Goal: Task Accomplishment & Management: Use online tool/utility

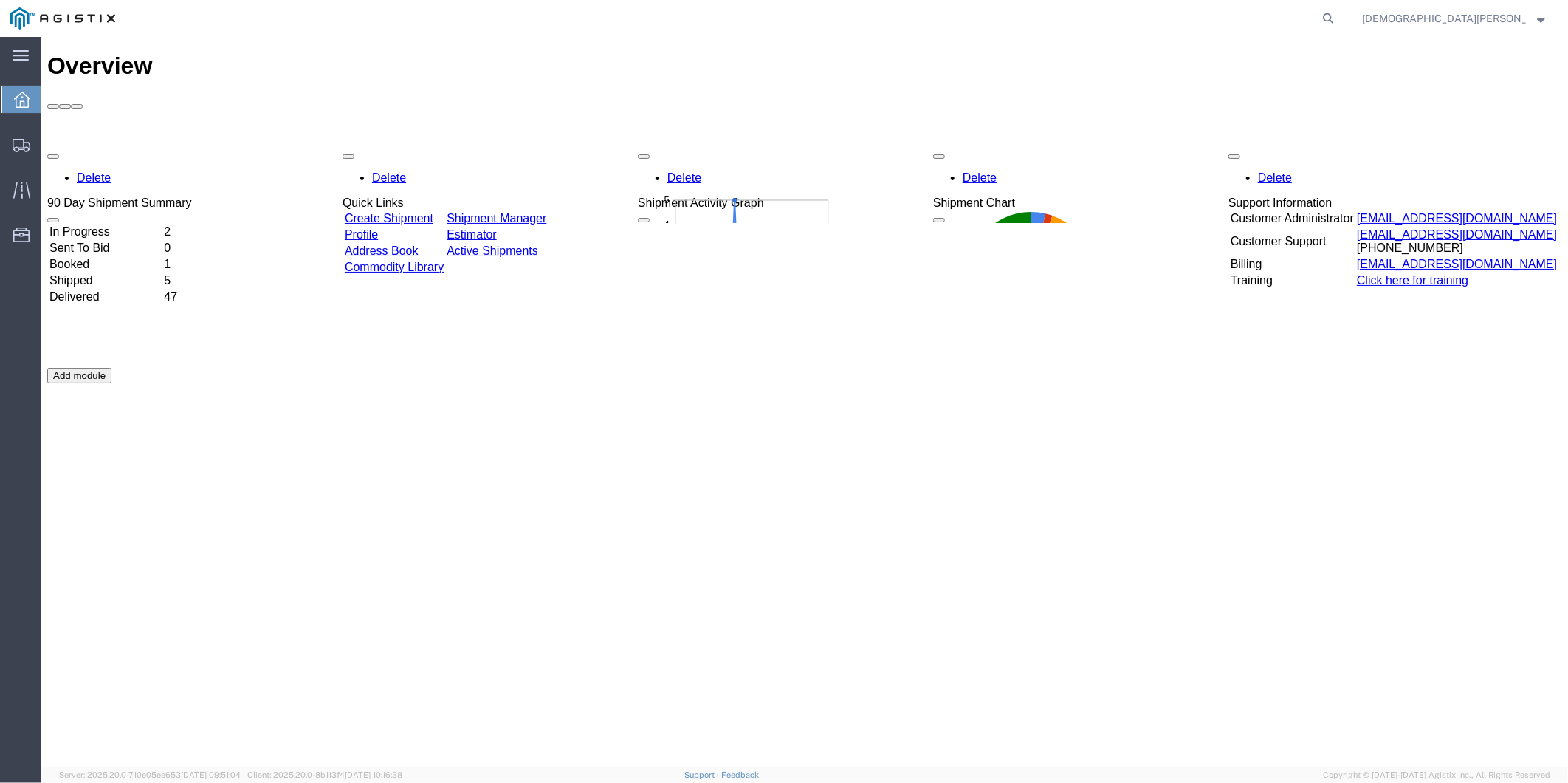
click at [1341, 34] on form at bounding box center [1329, 19] width 24 height 37
click at [1339, 15] on icon at bounding box center [1328, 18] width 20 height 20
click at [1176, 27] on input "search" at bounding box center [1093, 19] width 449 height 36
paste input "56024927"
type input "56024927"
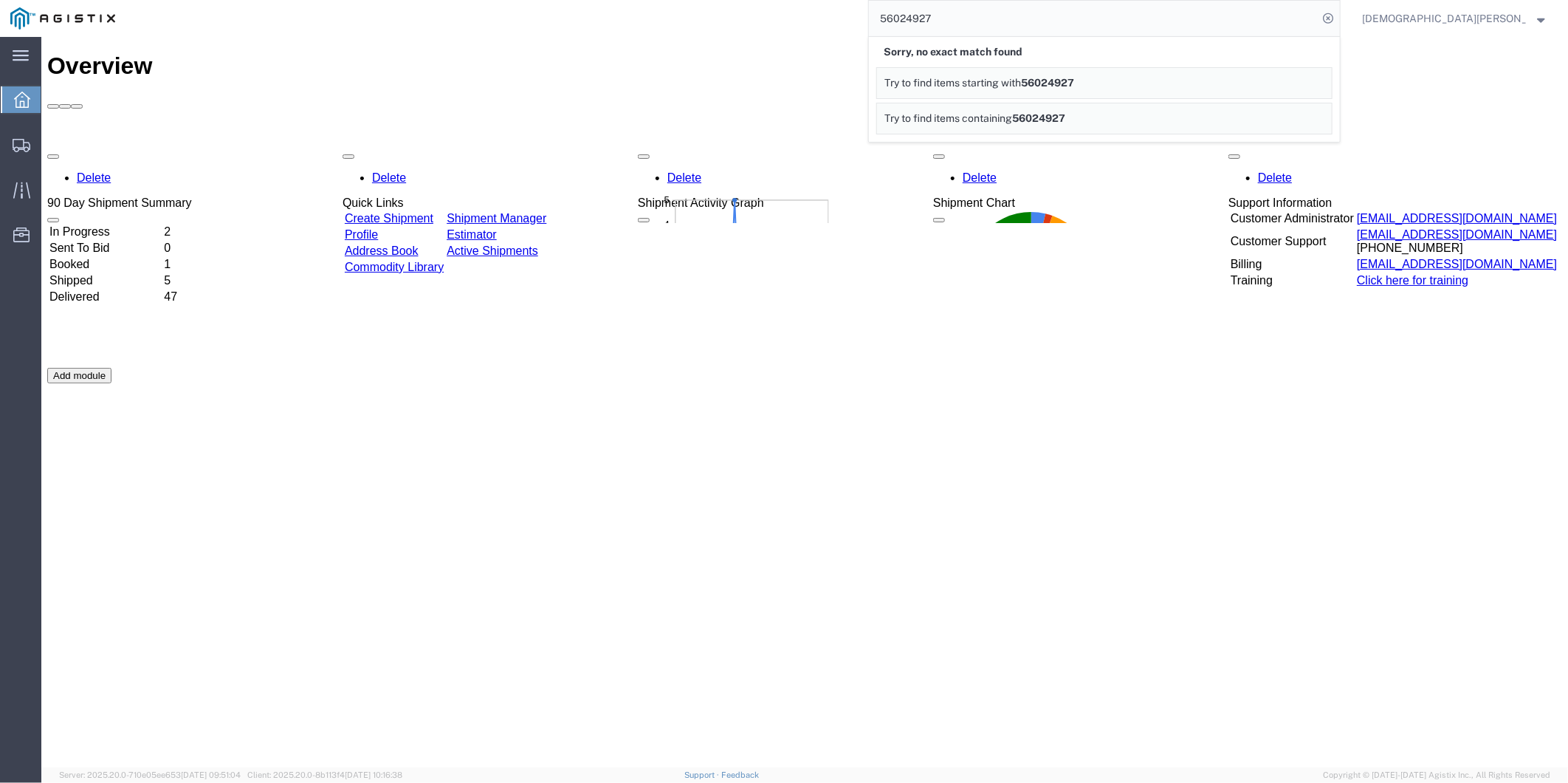
click at [1540, 15] on strong "button" at bounding box center [1542, 18] width 11 height 5
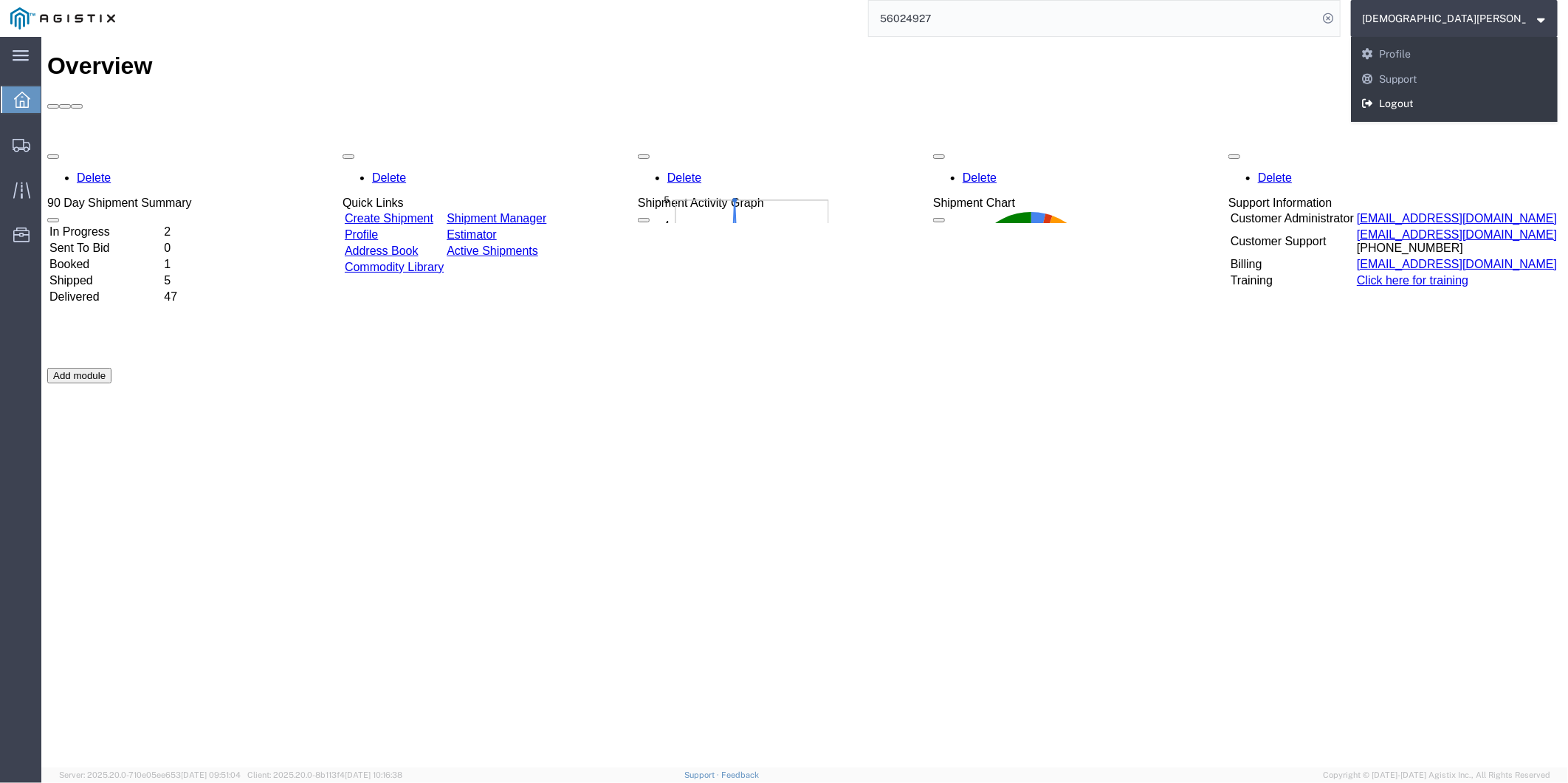
click at [1480, 97] on link "Logout" at bounding box center [1454, 104] width 206 height 25
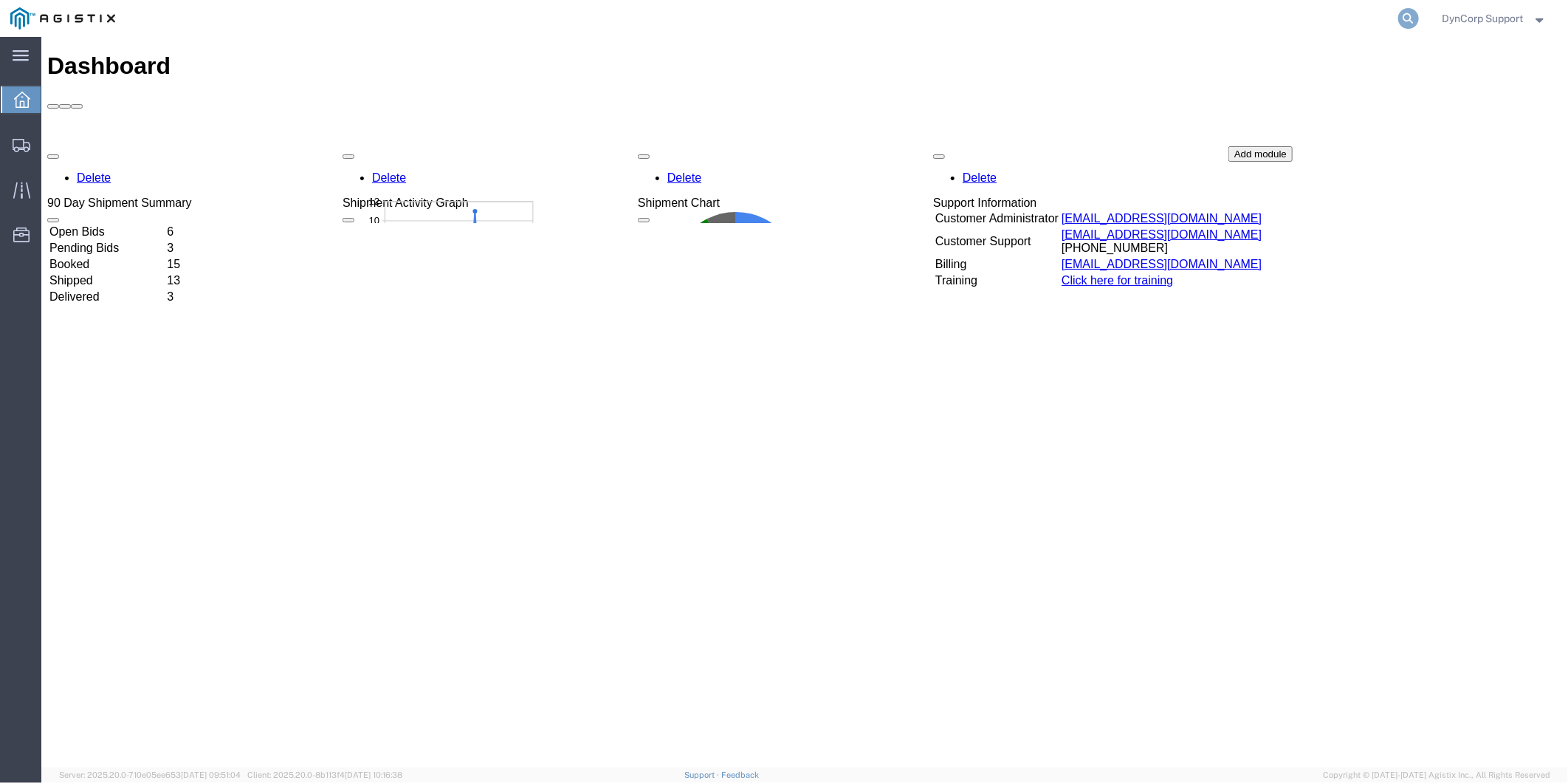
click at [1411, 15] on icon at bounding box center [1408, 18] width 20 height 20
click at [1267, 12] on input "search" at bounding box center [1174, 19] width 449 height 36
paste input "56024927"
click at [1403, 20] on icon at bounding box center [1408, 18] width 20 height 20
type input "56024927"
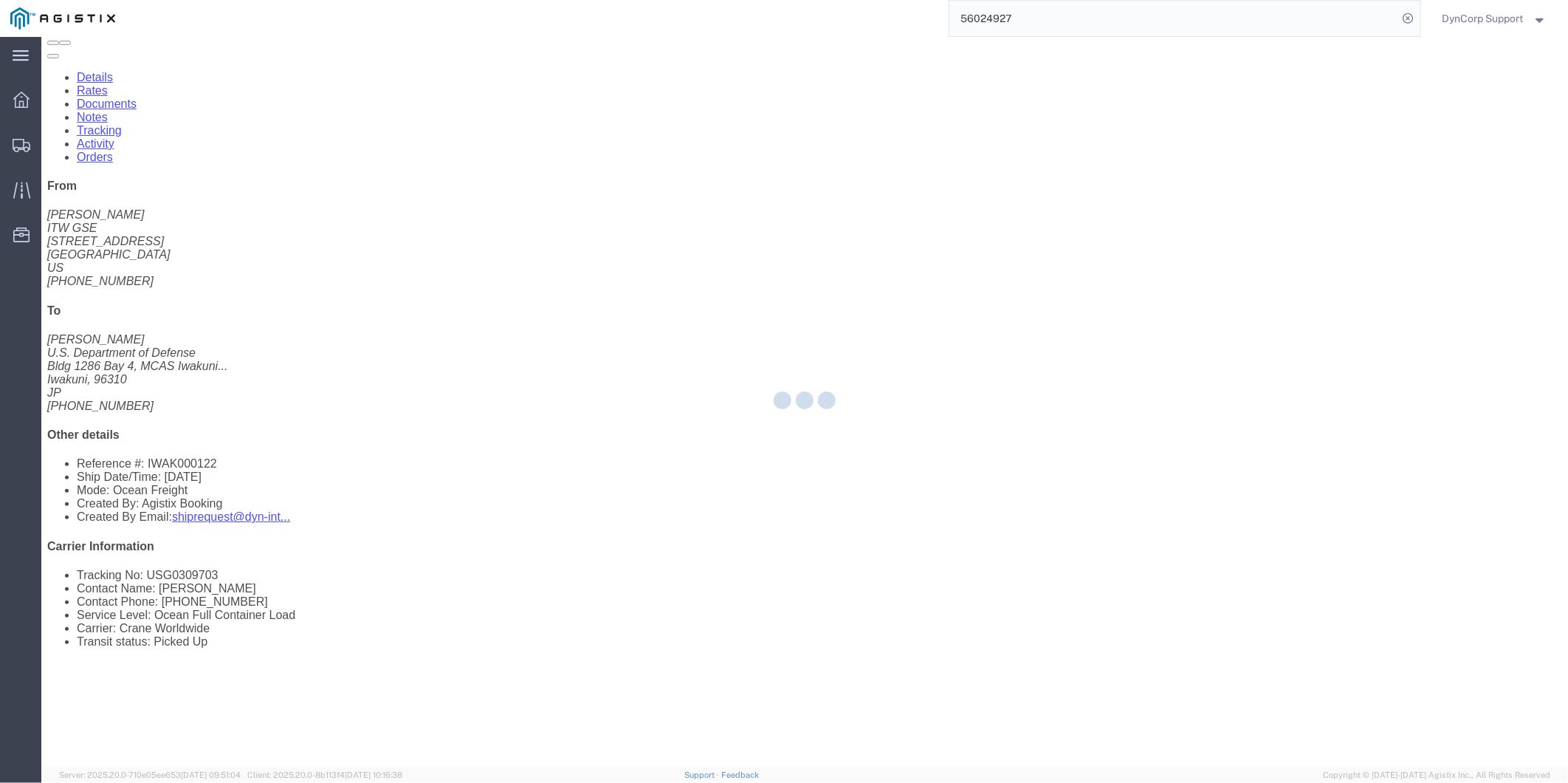
scroll to position [72, 0]
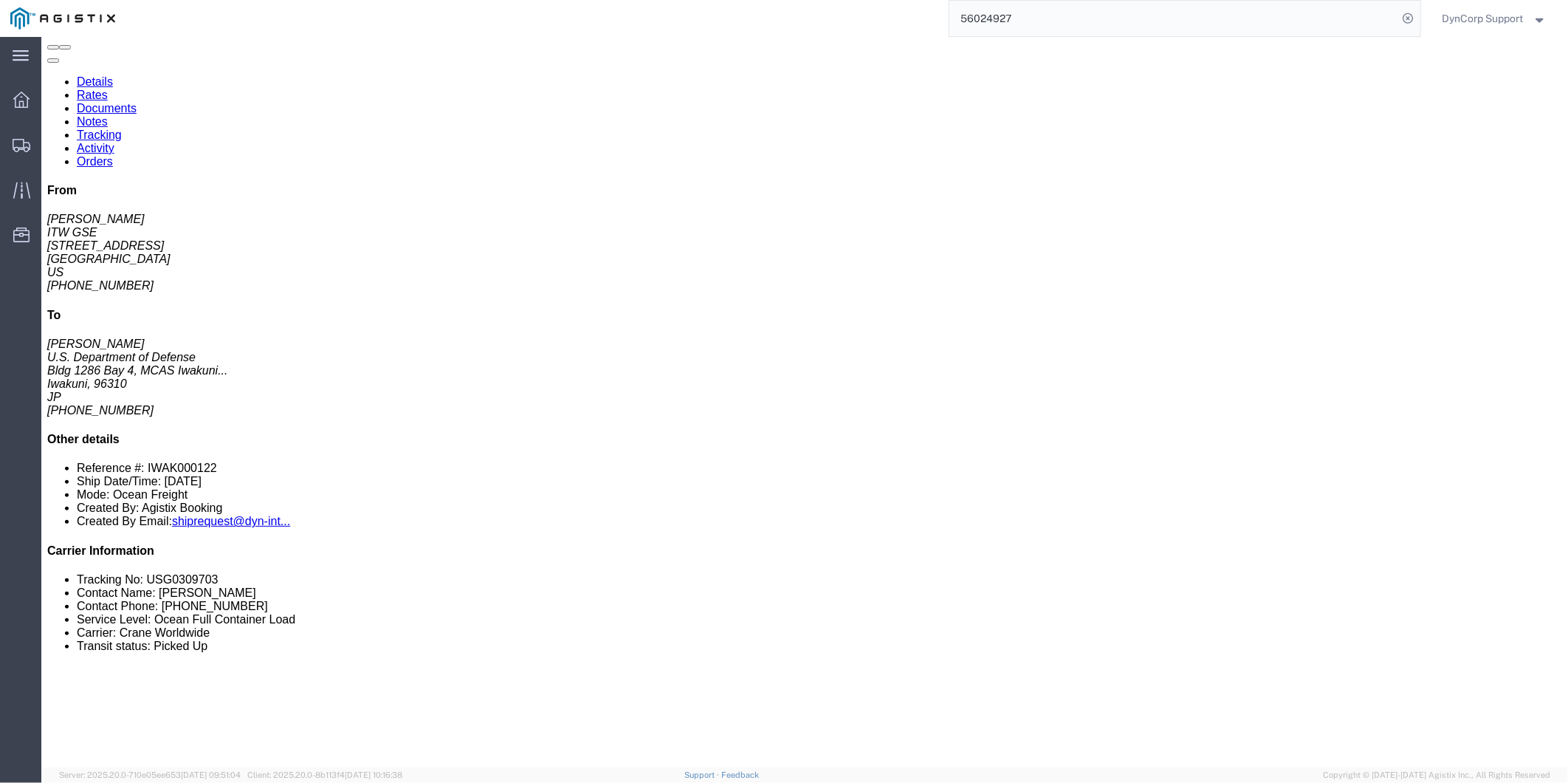
click link "Documents"
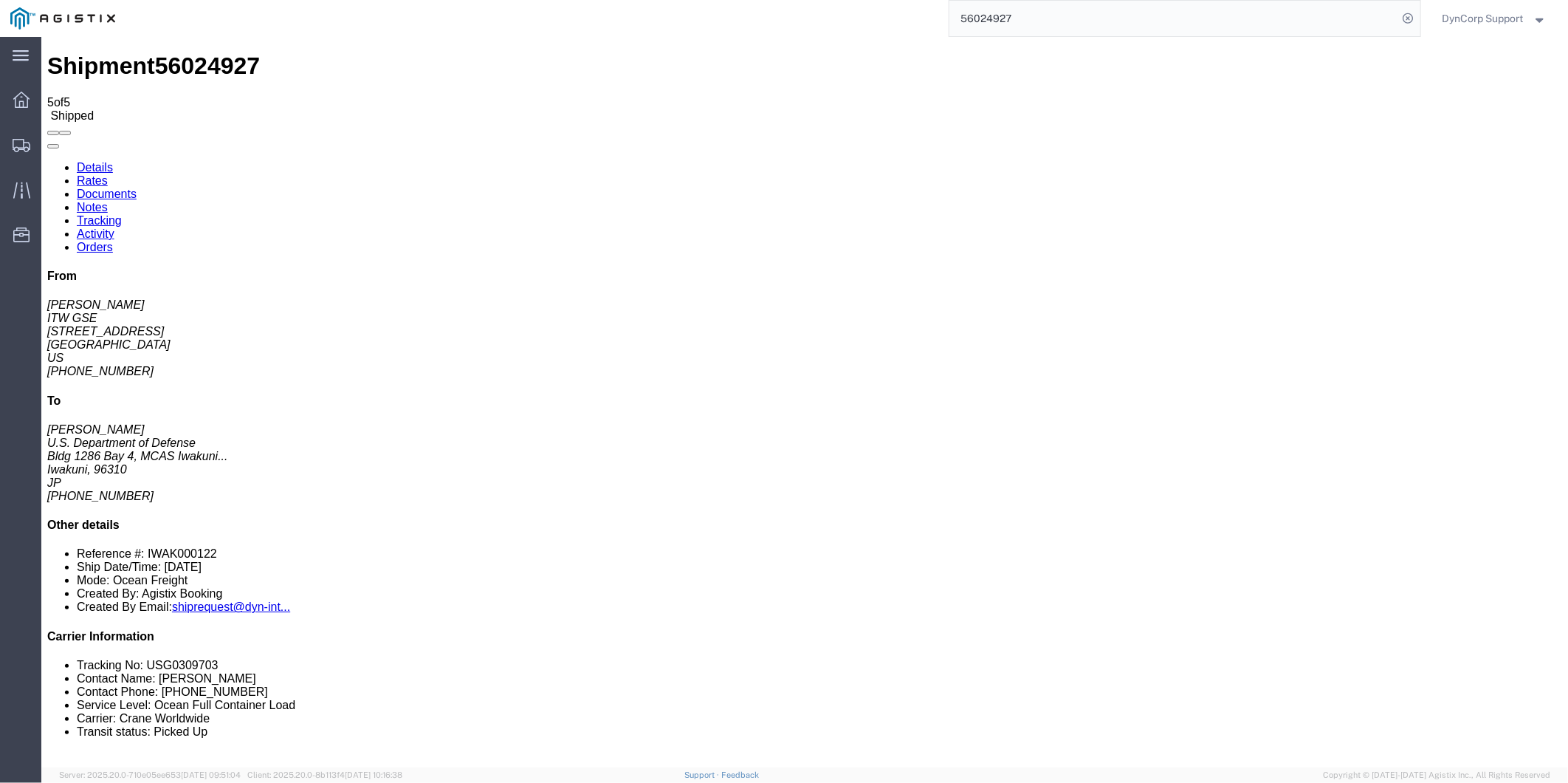
click at [99, 160] on link "Details" at bounding box center [94, 166] width 36 height 12
click button "button"
click link "Rates"
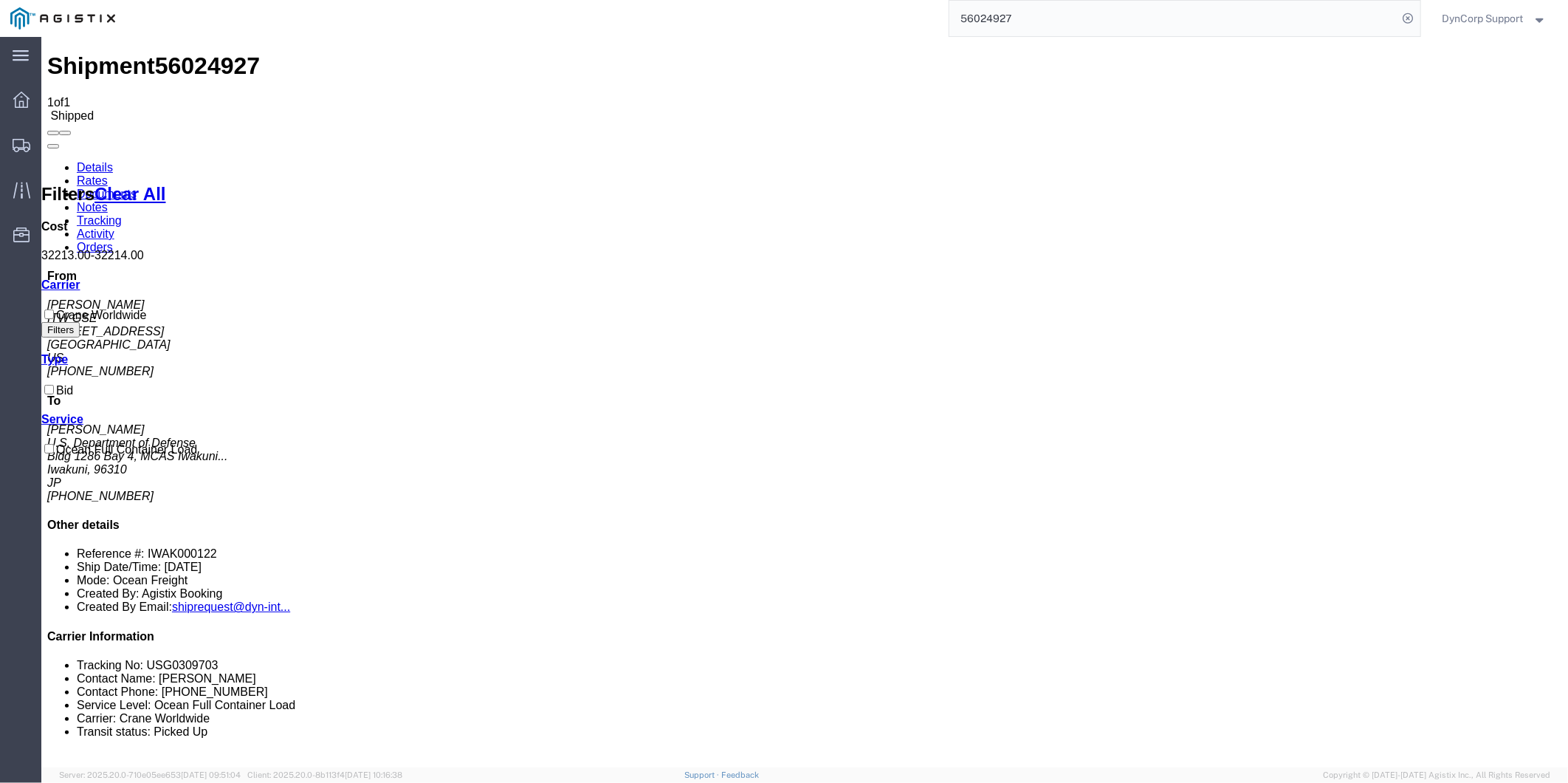
click at [107, 200] on link "Notes" at bounding box center [92, 206] width 31 height 12
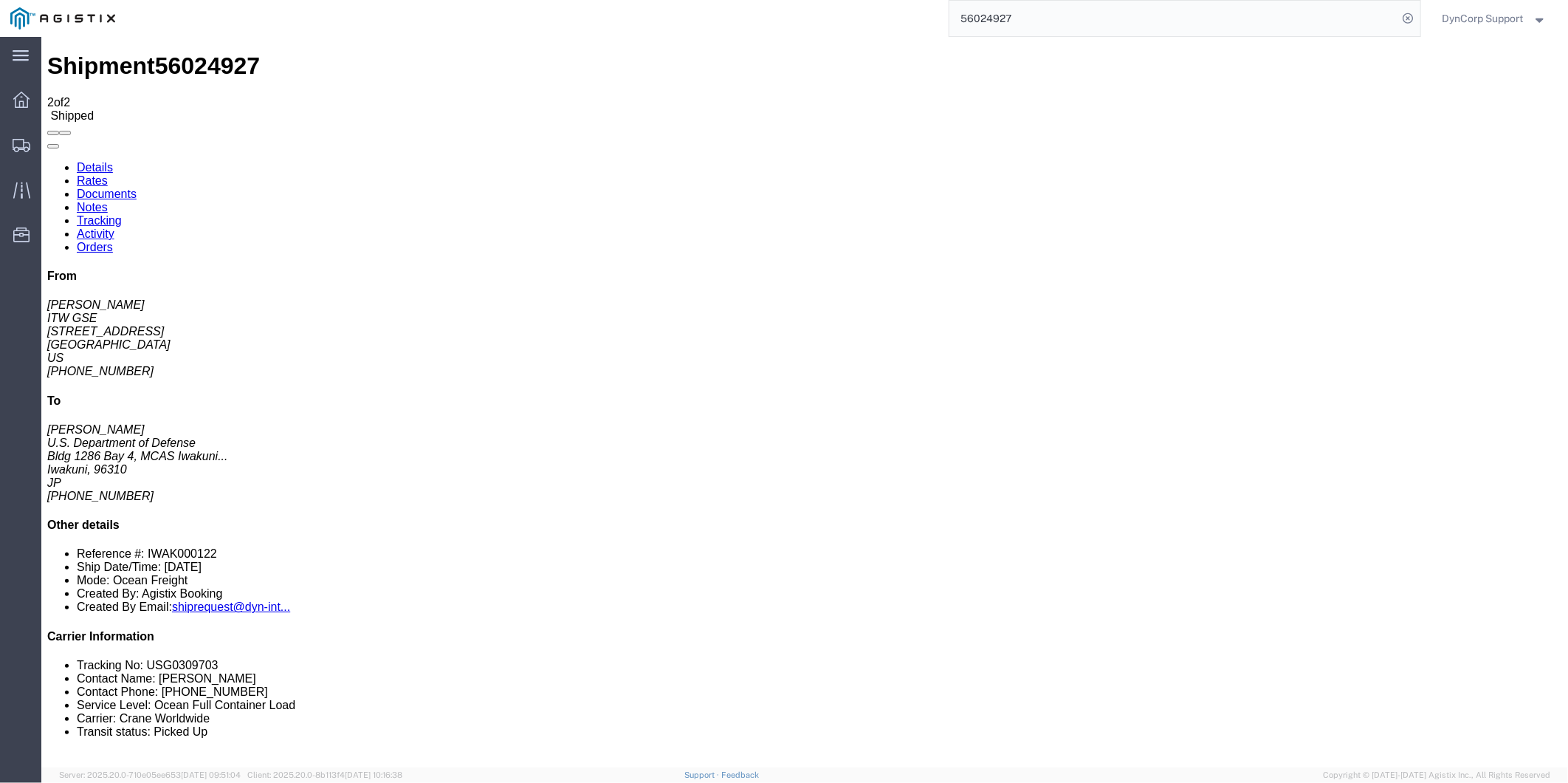
click at [114, 227] on link "Activity" at bounding box center [95, 233] width 37 height 12
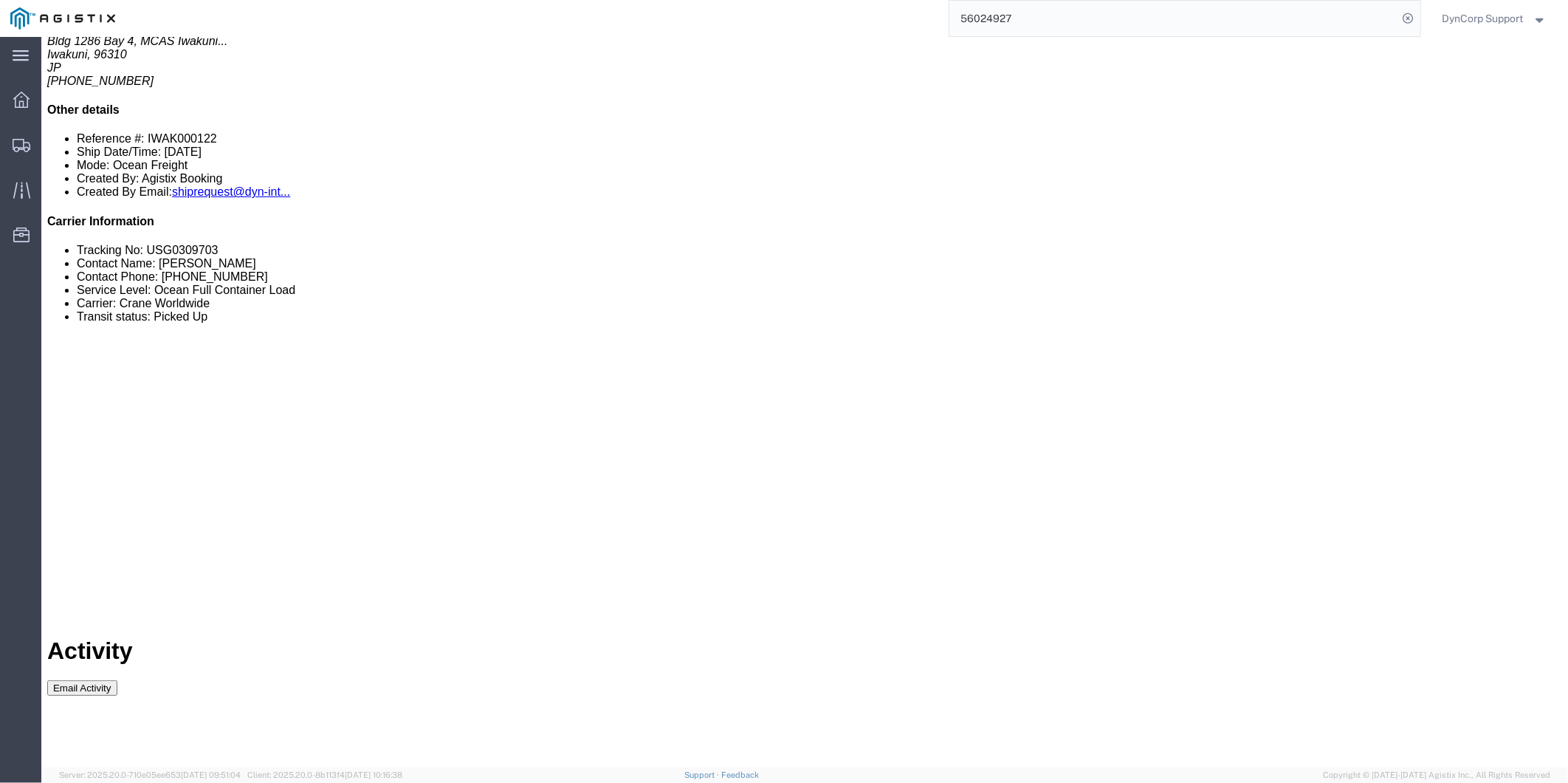
scroll to position [820, 0]
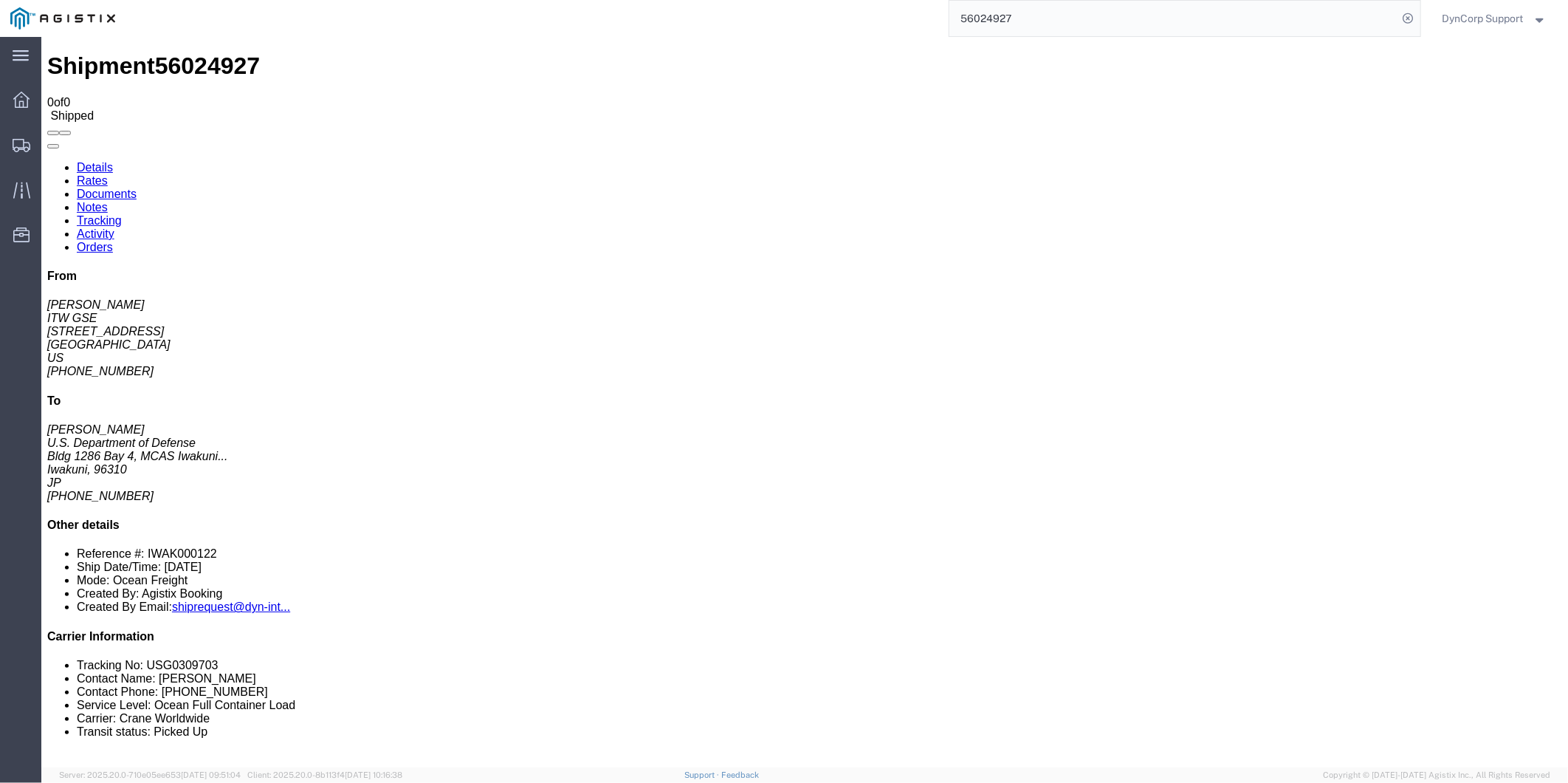
click at [107, 200] on link "Notes" at bounding box center [92, 206] width 31 height 12
click at [136, 187] on link "Documents" at bounding box center [106, 193] width 60 height 12
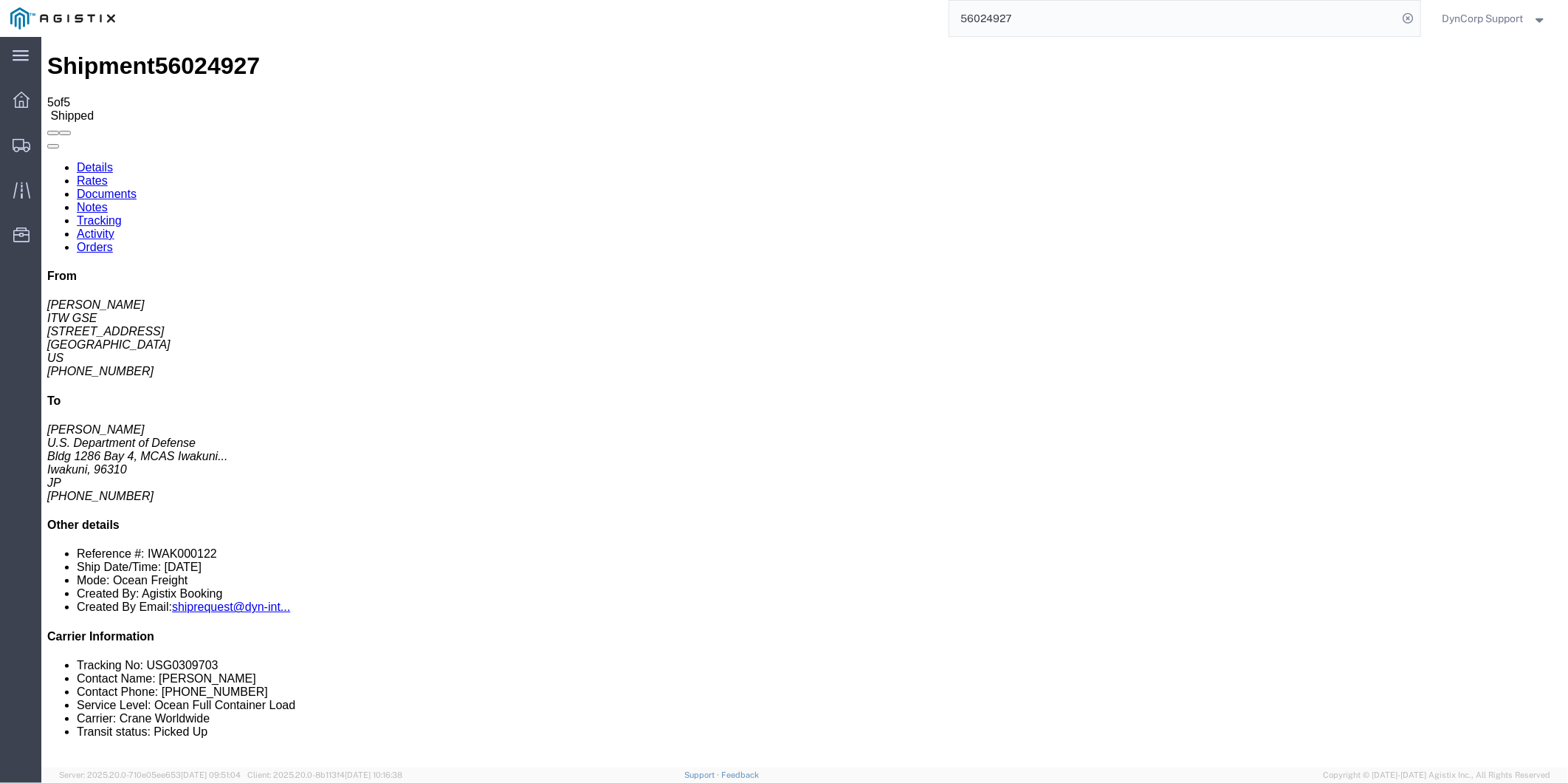
click at [109, 160] on link "Details" at bounding box center [94, 166] width 36 height 12
click button "button"
click link "Orders"
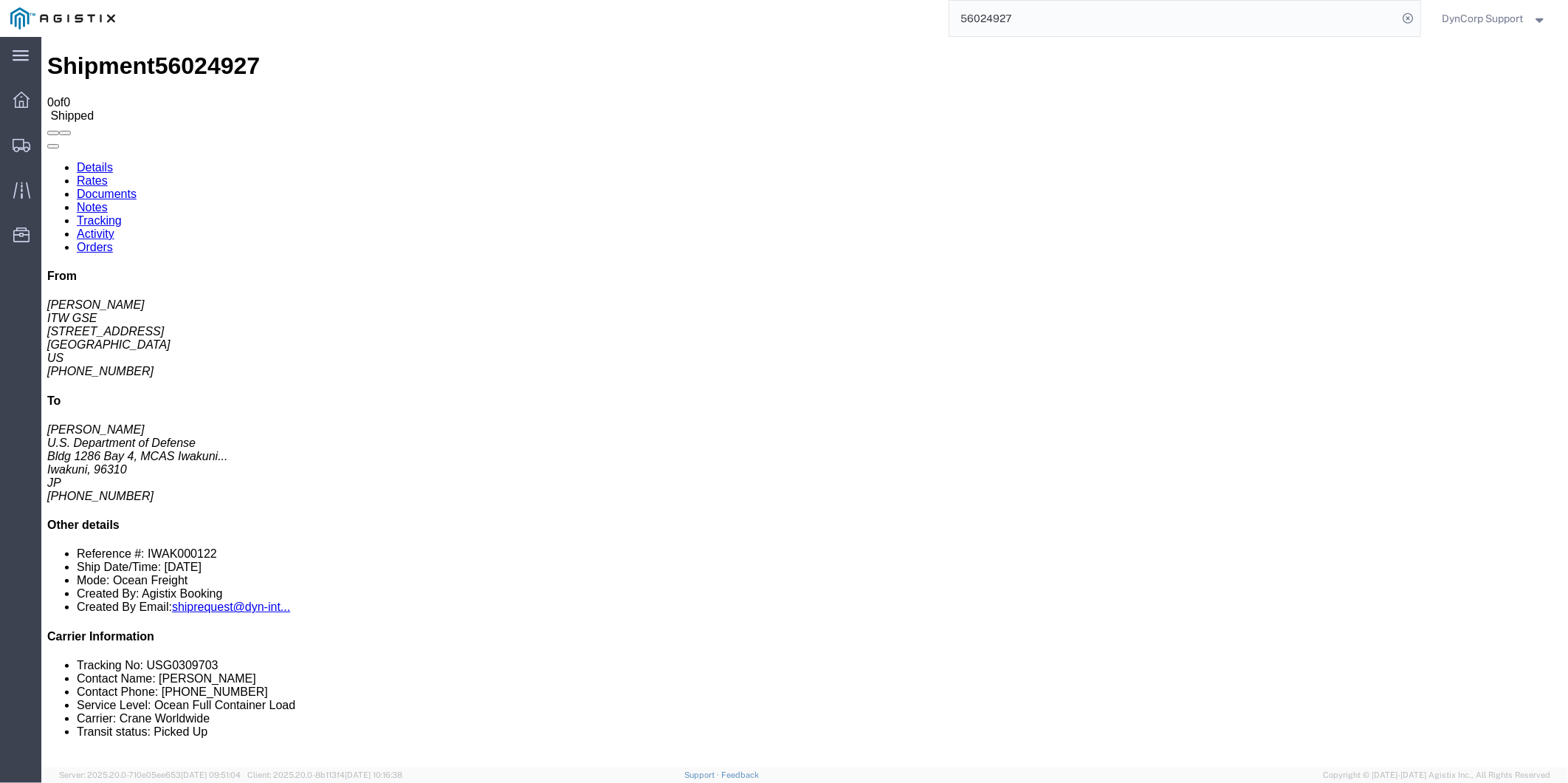
click at [114, 227] on link "Activity" at bounding box center [95, 233] width 37 height 12
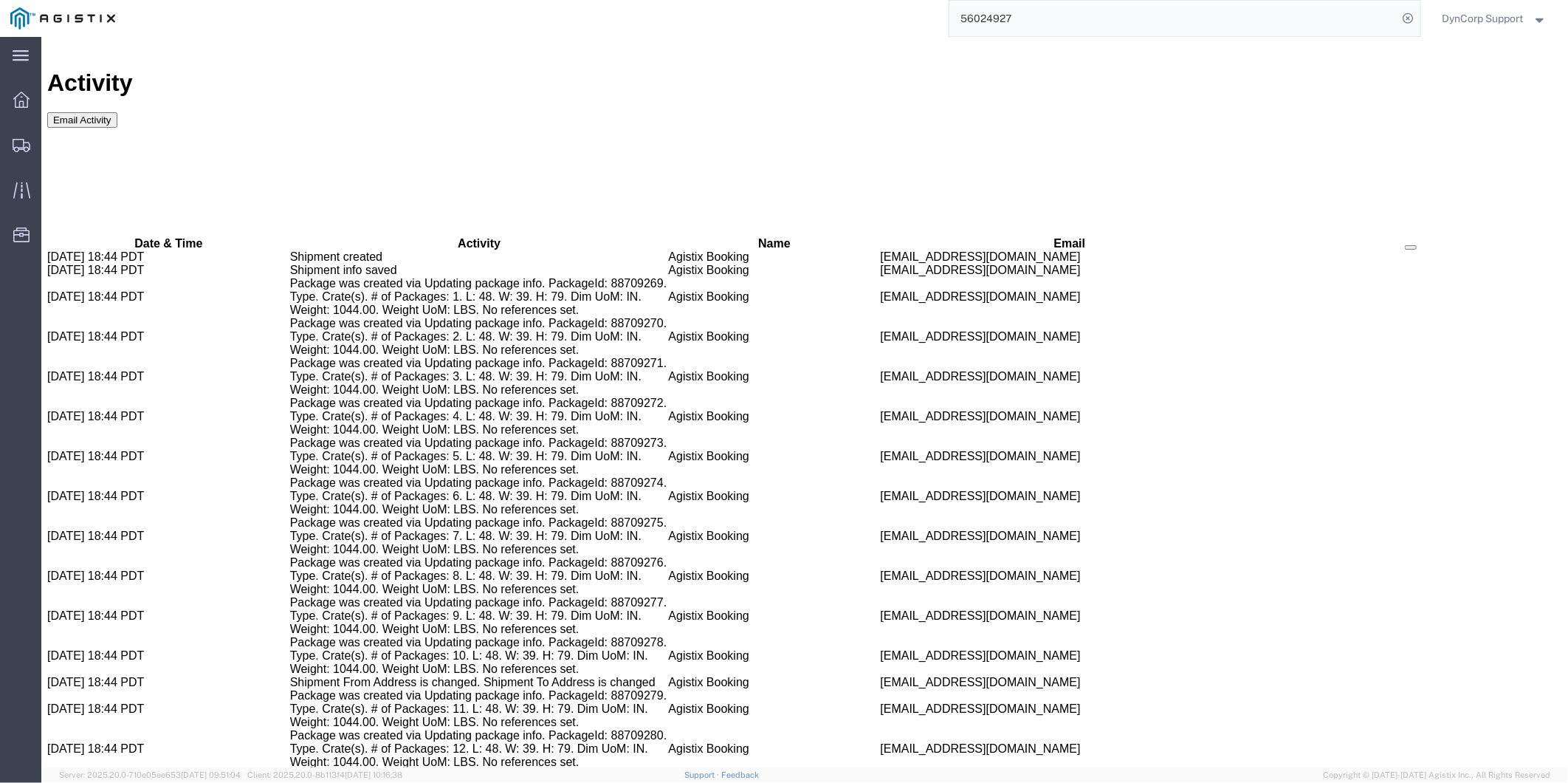
scroll to position [942, 0]
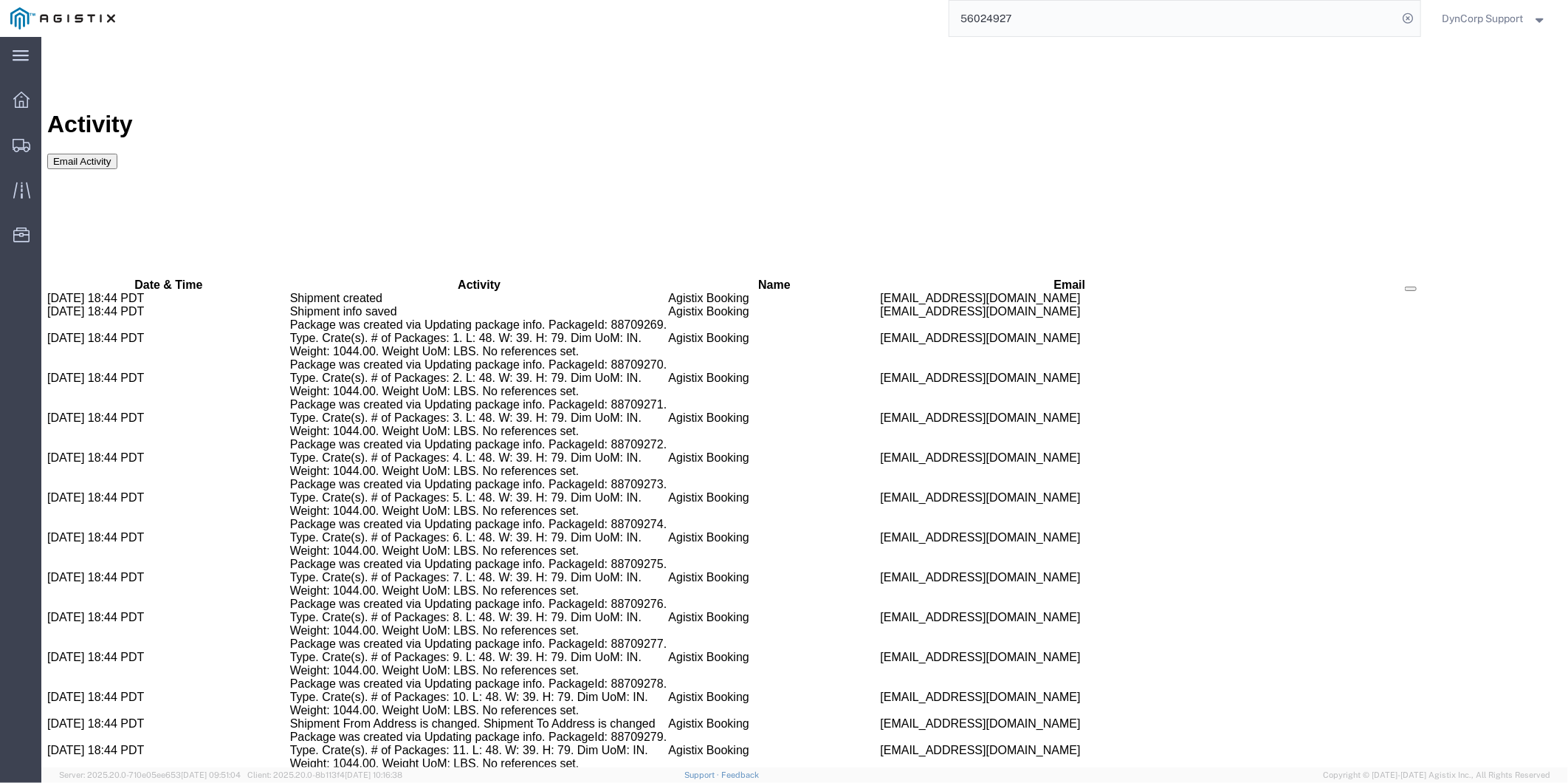
drag, startPoint x: 318, startPoint y: 88, endPoint x: 359, endPoint y: 125, distance: 55.2
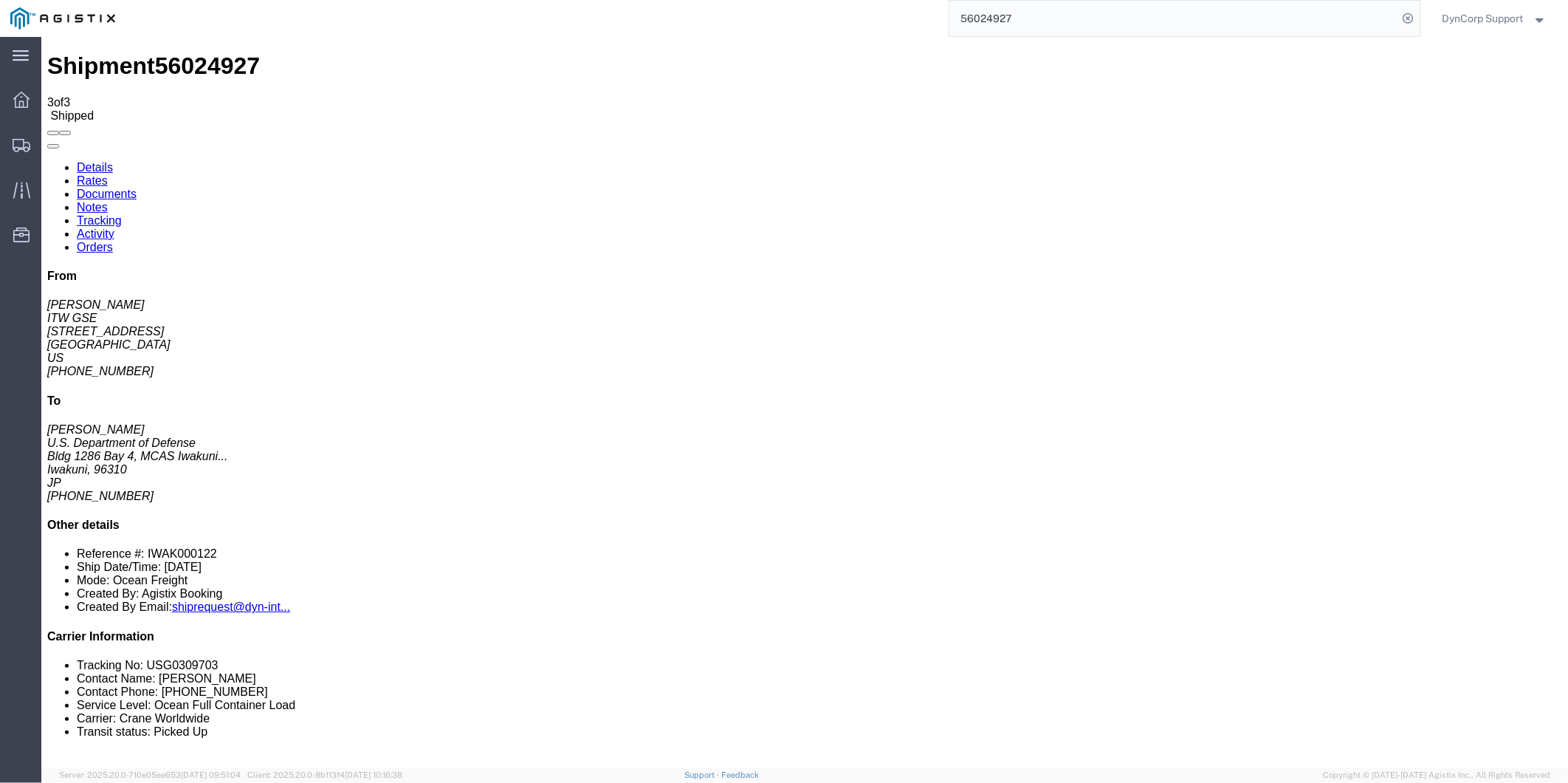
click at [107, 200] on link "Notes" at bounding box center [92, 206] width 31 height 12
click at [136, 187] on link "Documents" at bounding box center [106, 193] width 60 height 12
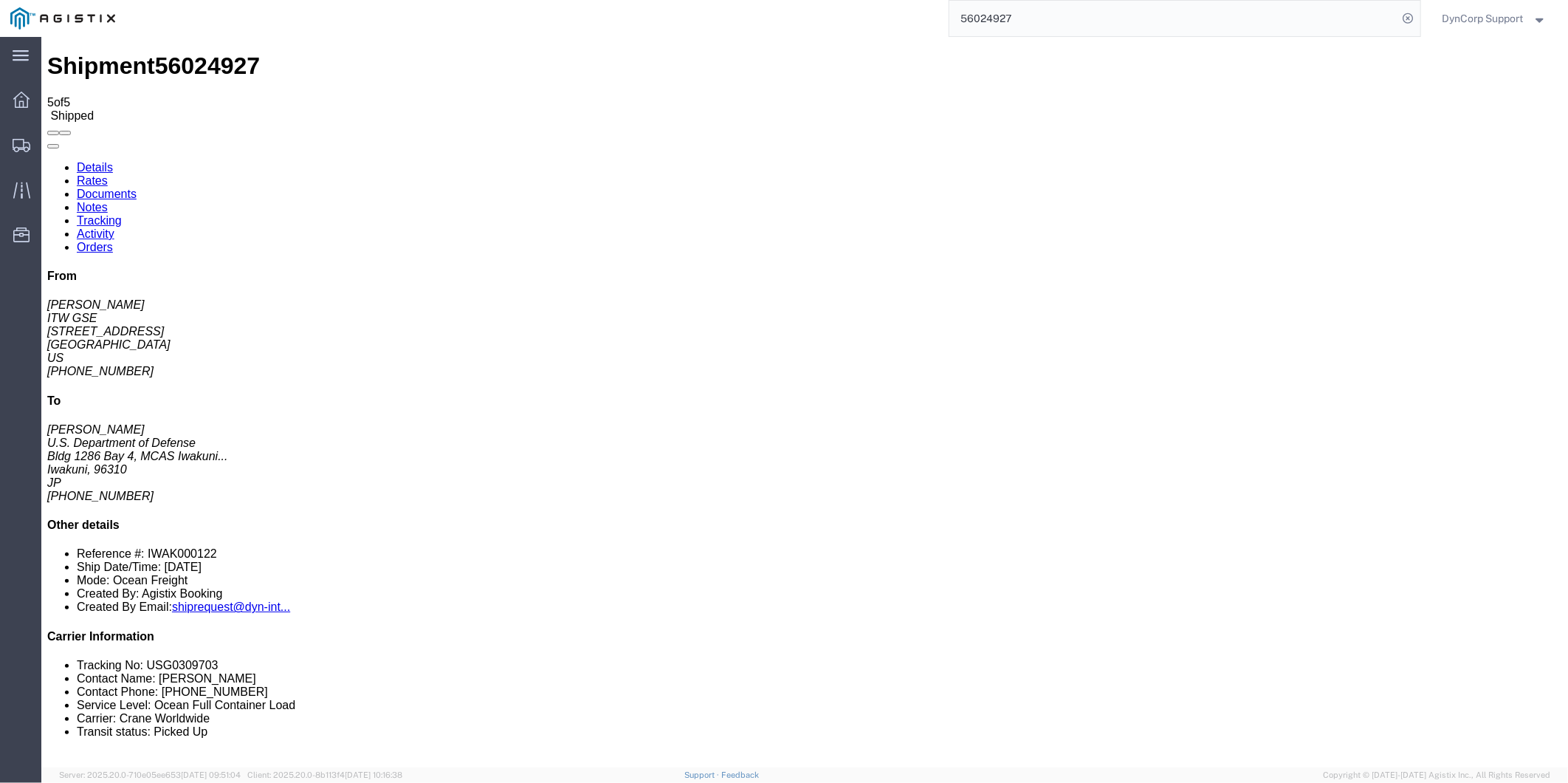
click at [101, 160] on link "Details" at bounding box center [94, 166] width 36 height 12
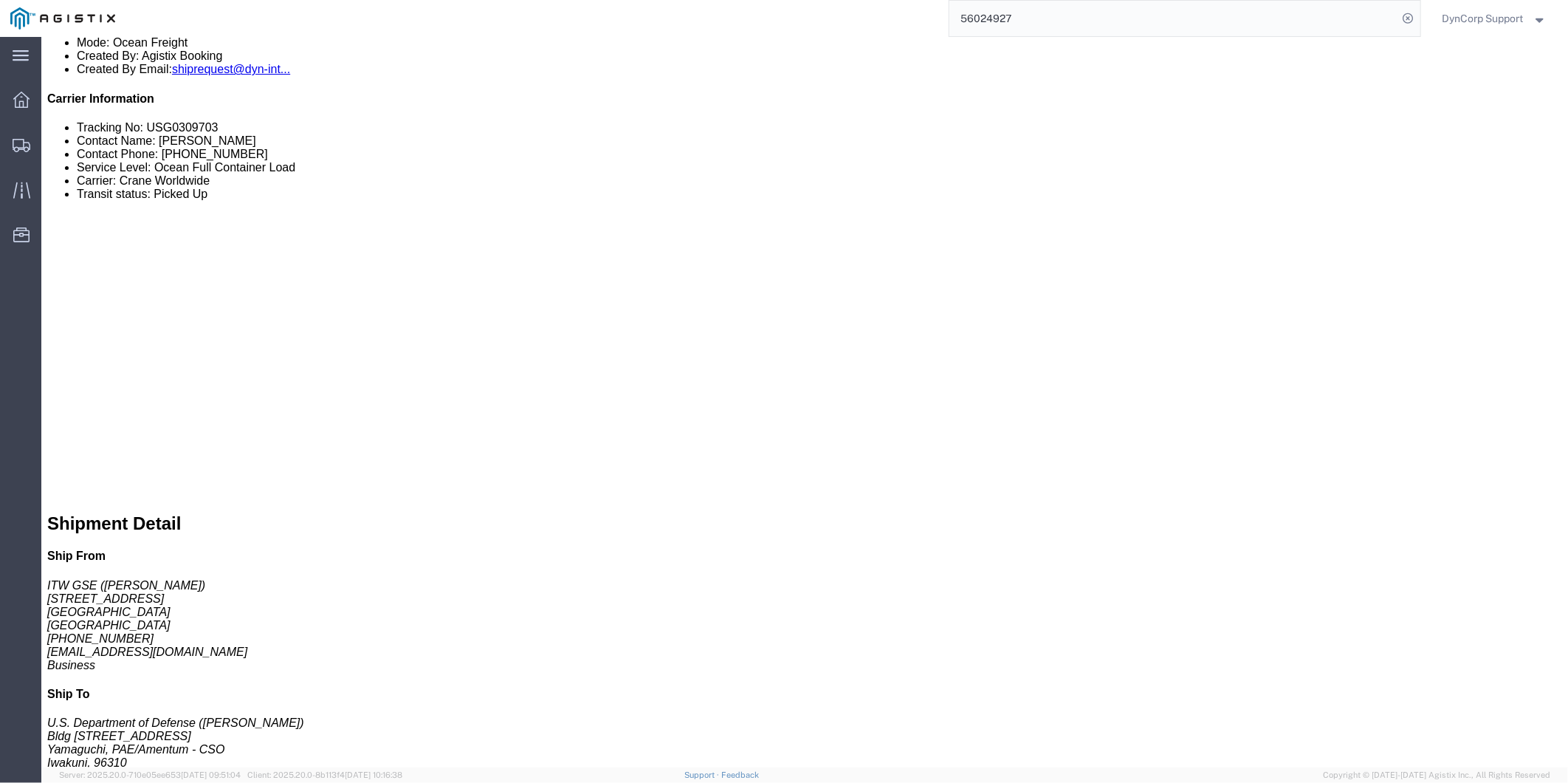
scroll to position [574, 0]
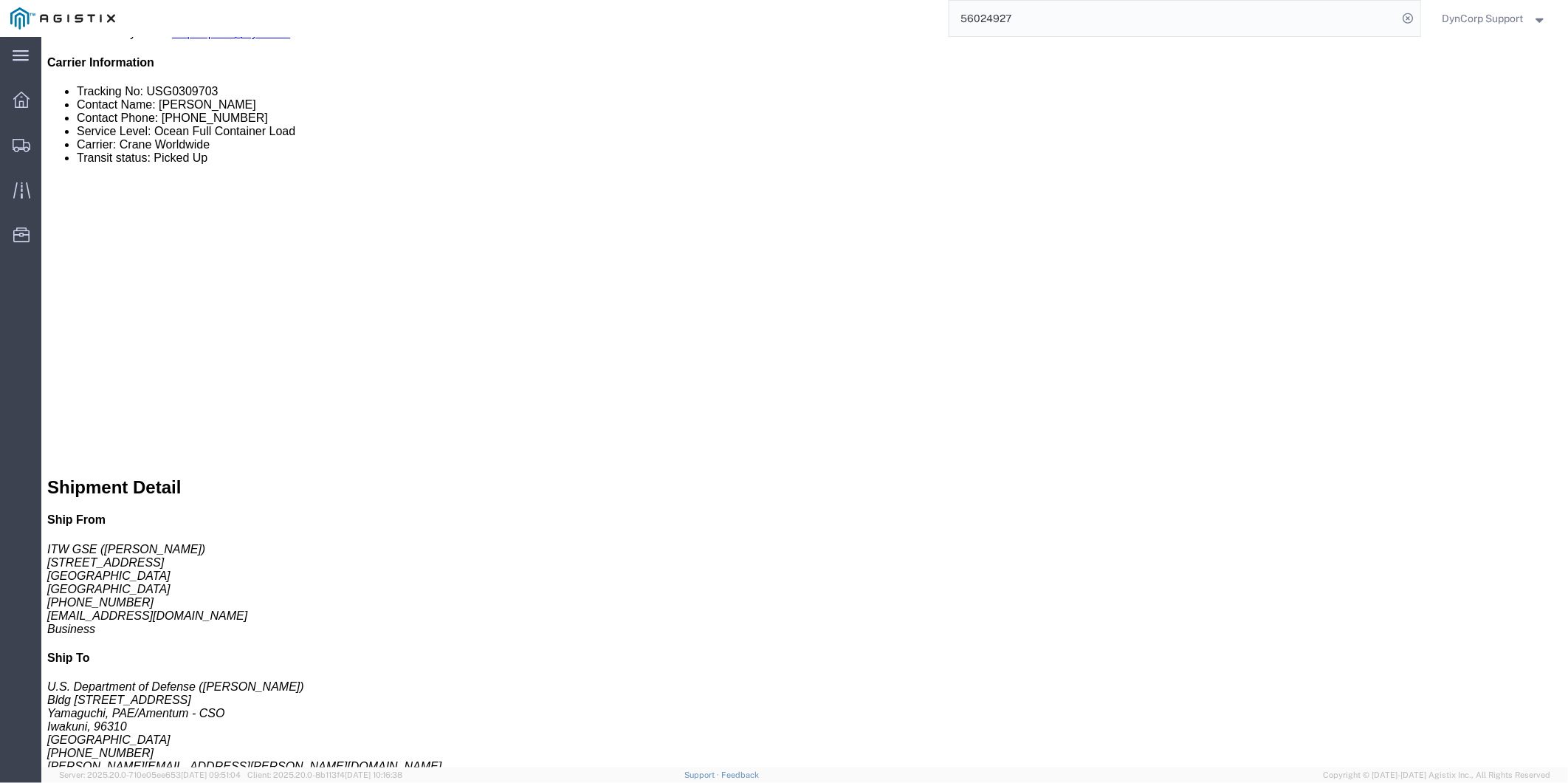
click div "543405 GROUND POWER UNIT,AIRCRAFT,DUAL 270VDC/400HZ,FIXED MOUNTING Pieces: 1.00…"
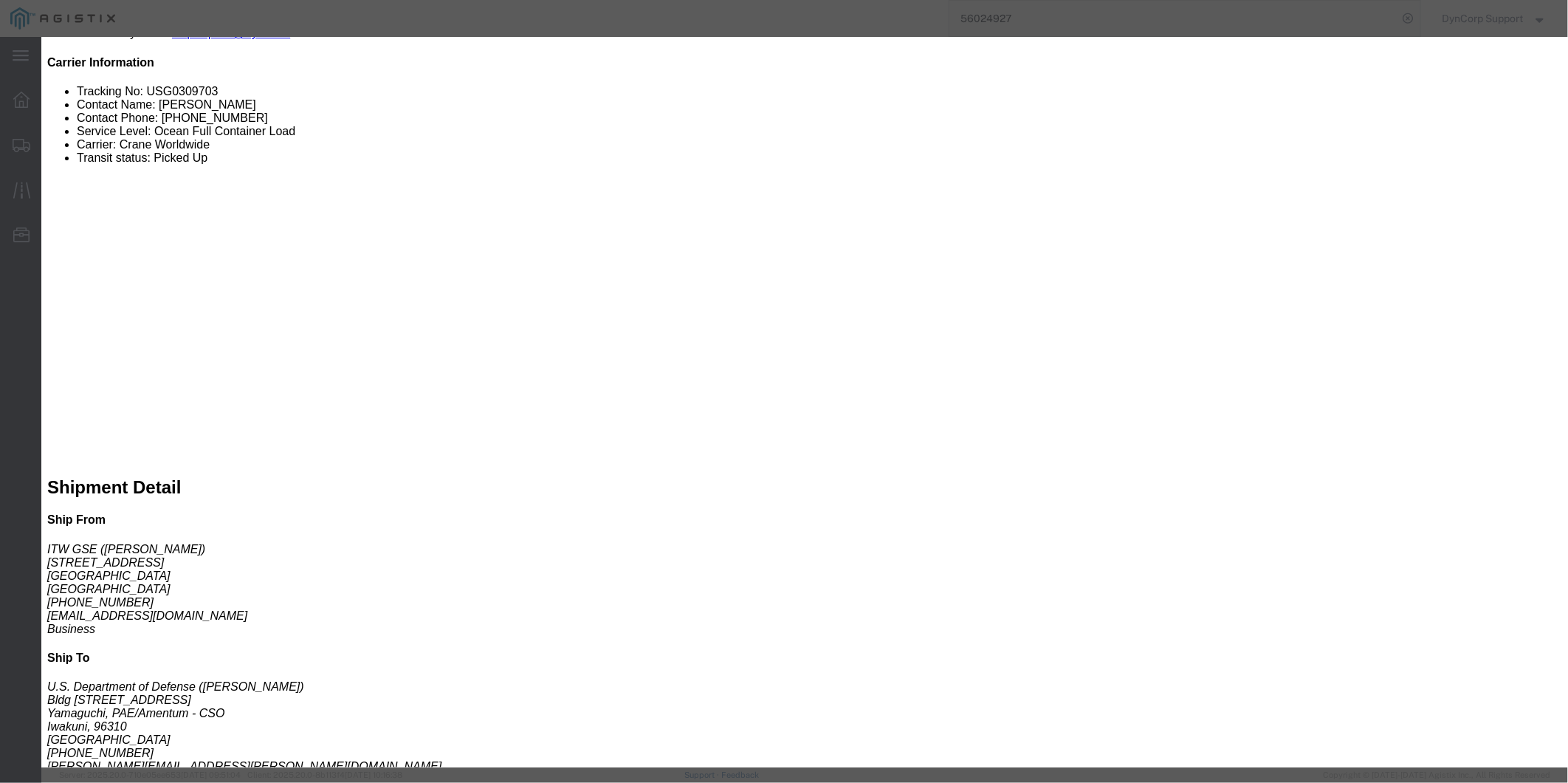
click icon "button"
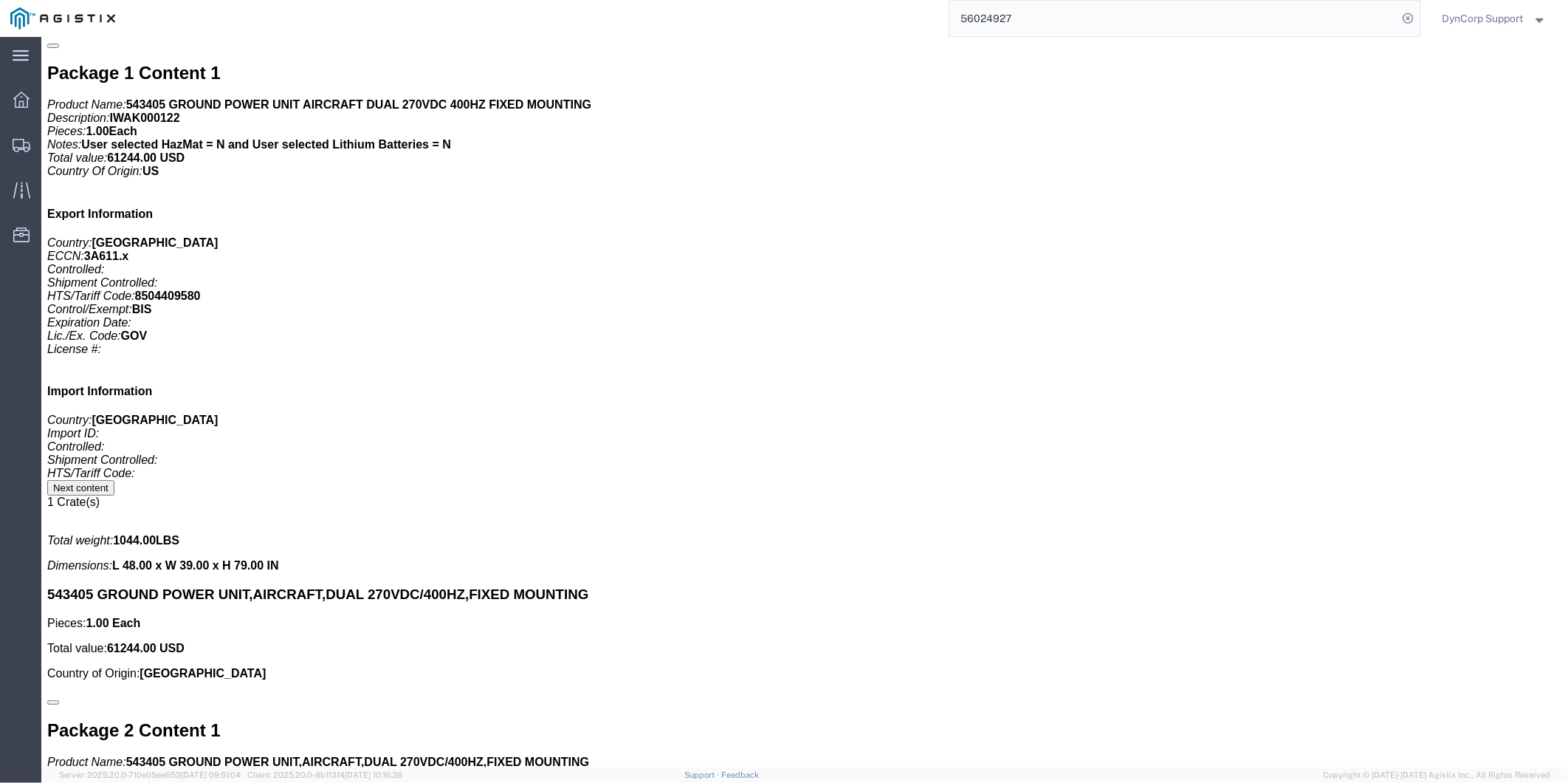
scroll to position [3422, 0]
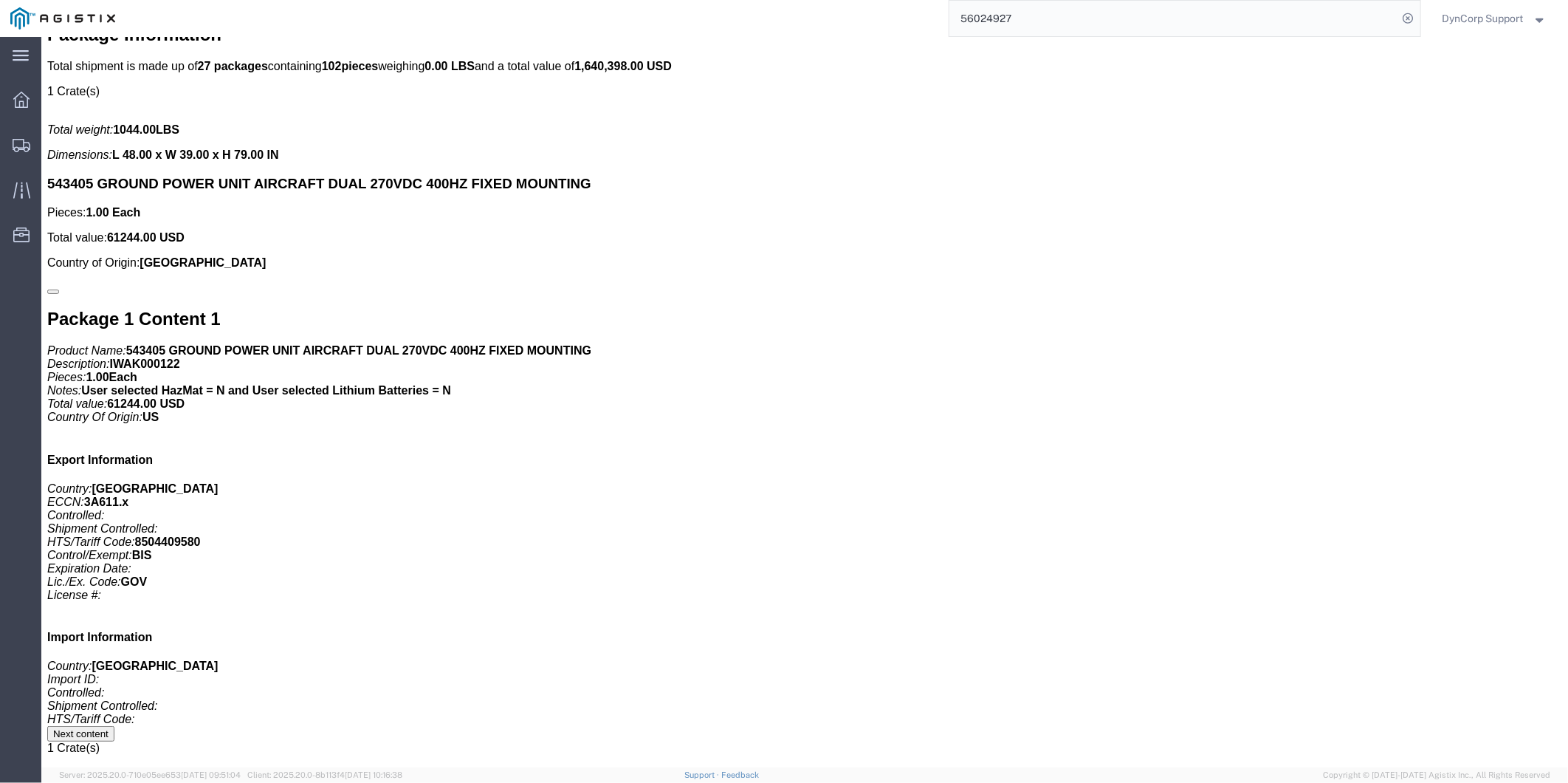
click b "MLCW"
drag, startPoint x: 80, startPoint y: 261, endPoint x: 78, endPoint y: 270, distance: 9.2
click p "Bill Shipment To: Sender/Shipper Account #: MLCW Intl. Incoterms: DDP Bill Taxe…"
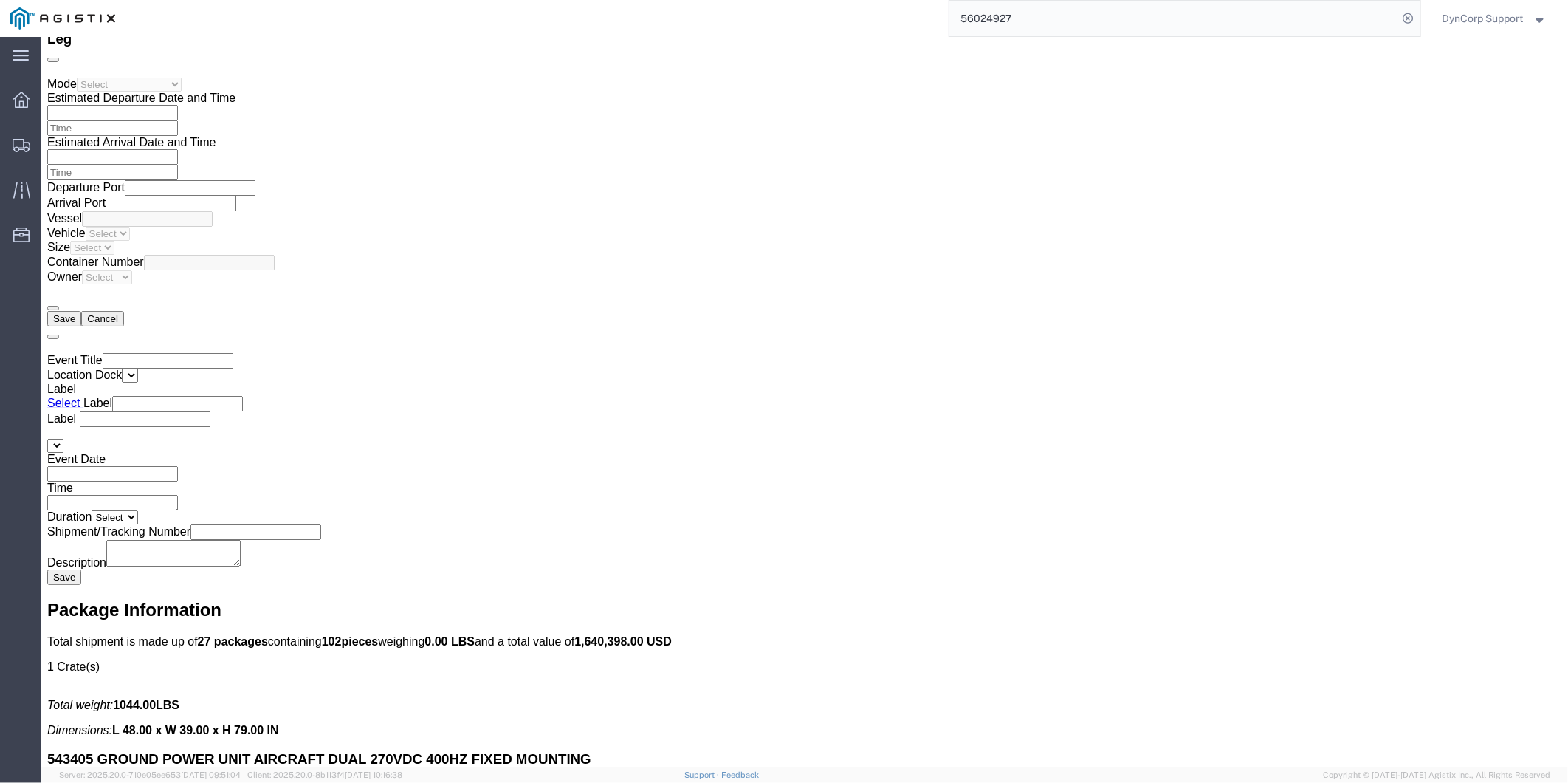
scroll to position [2683, 0]
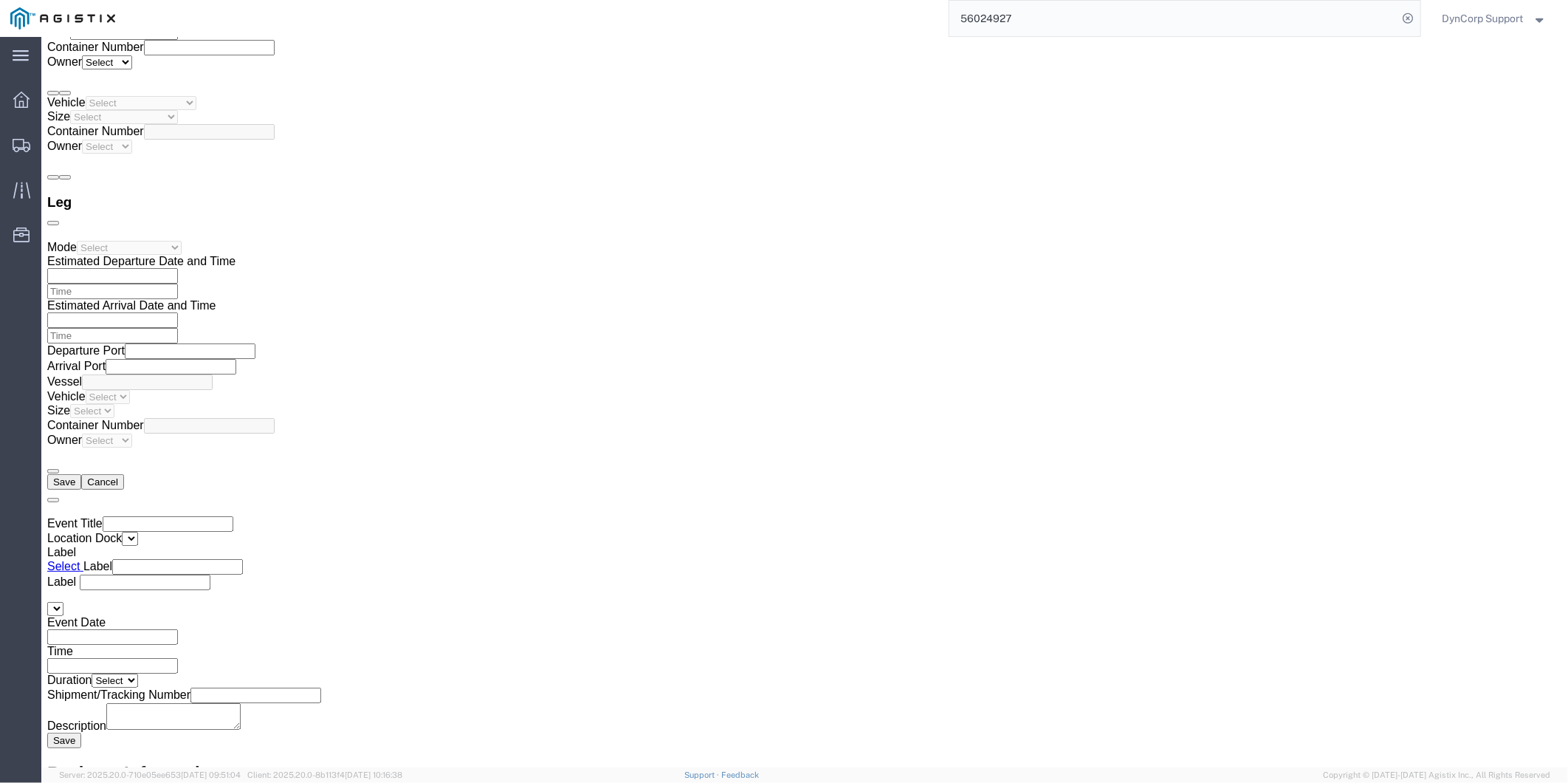
click link "Rates"
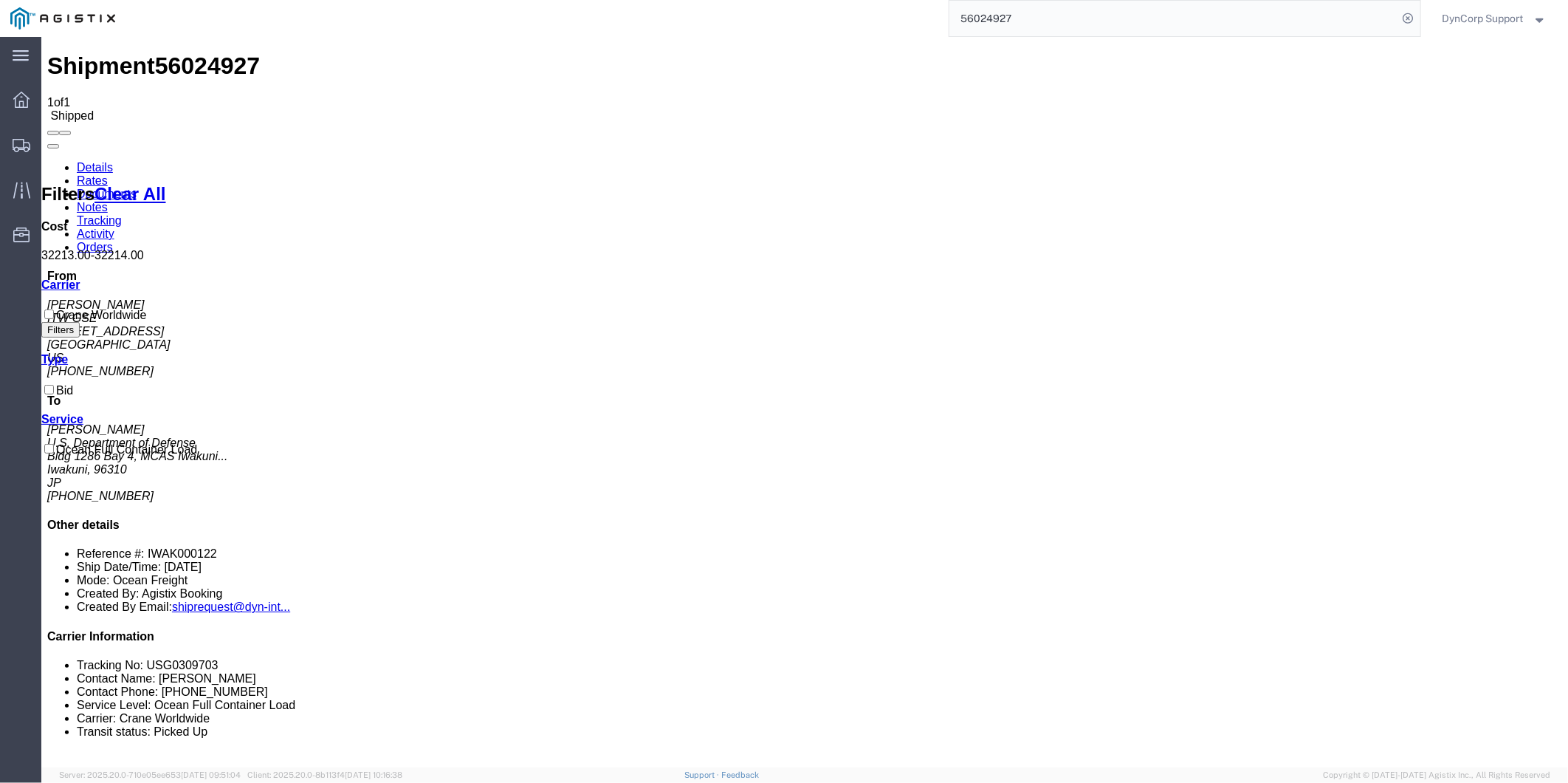
drag, startPoint x: 91, startPoint y: 89, endPoint x: 88, endPoint y: 79, distance: 10.4
click at [91, 160] on link "Details" at bounding box center [94, 166] width 36 height 12
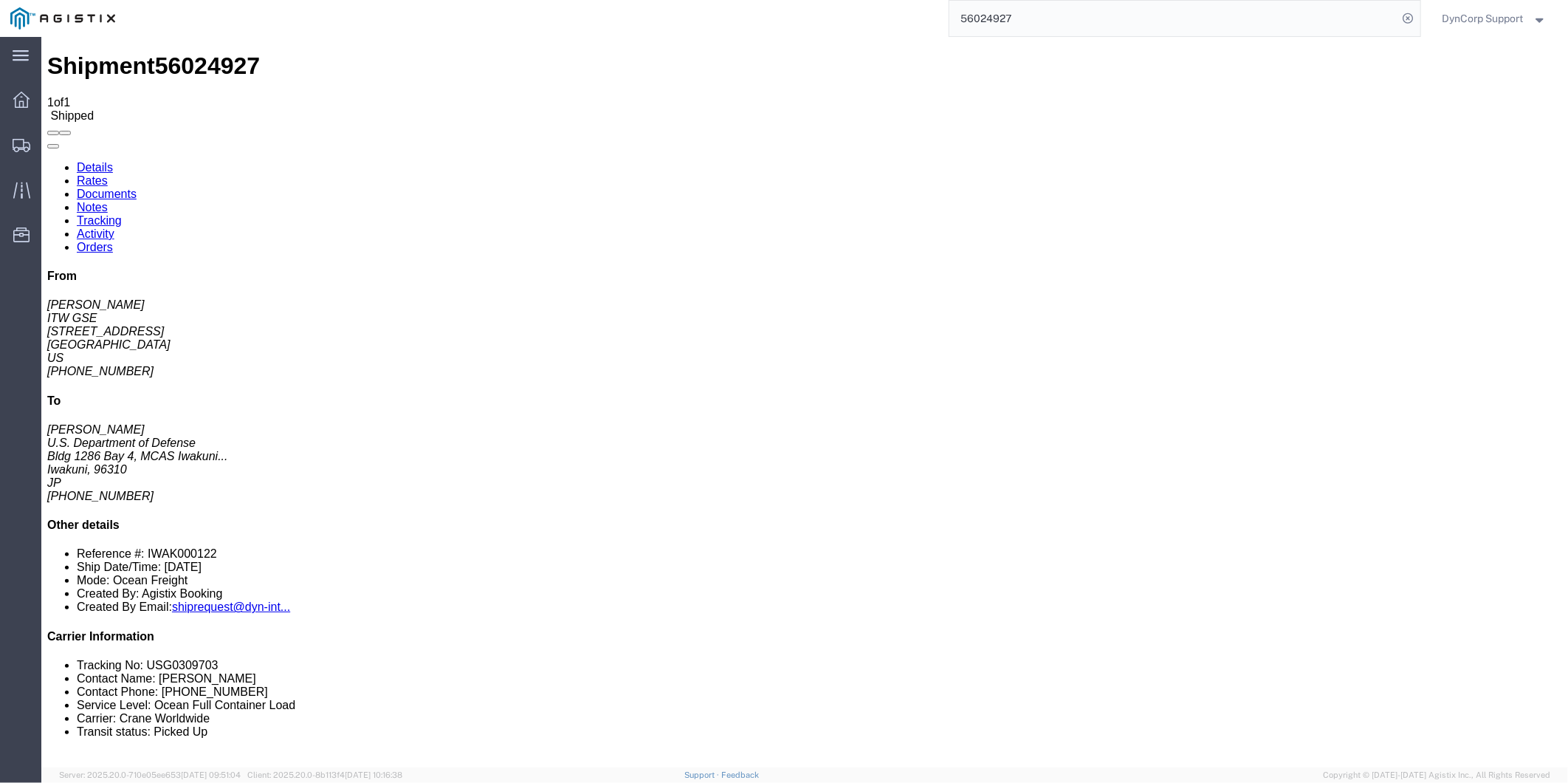
drag, startPoint x: 189, startPoint y: 144, endPoint x: 126, endPoint y: 116, distance: 68.9
drag, startPoint x: 126, startPoint y: 116, endPoint x: 607, endPoint y: 282, distance: 508.8
click div "Leg 1 - Ocean Freight Number of containers: 1"
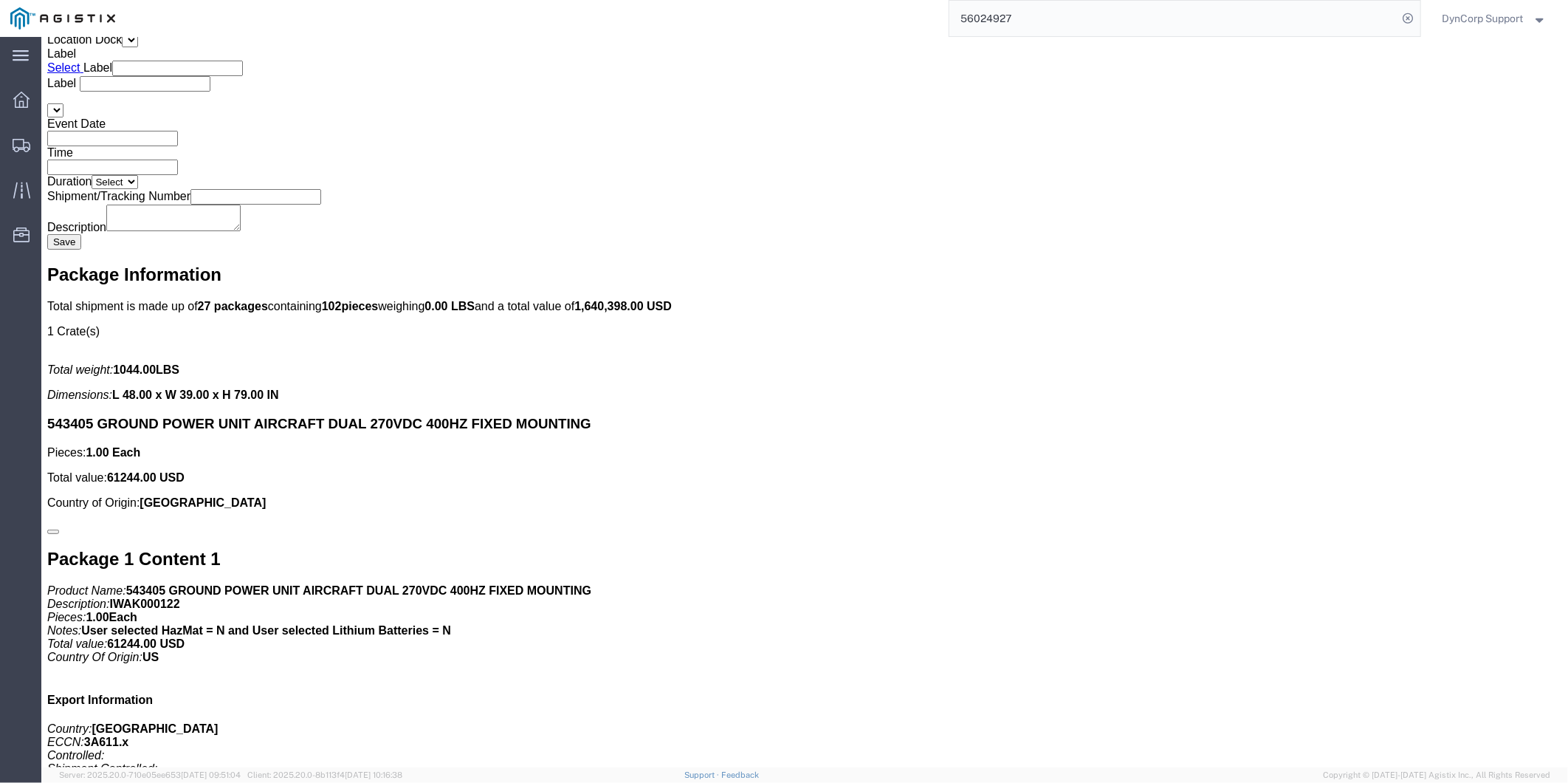
scroll to position [3201, 0]
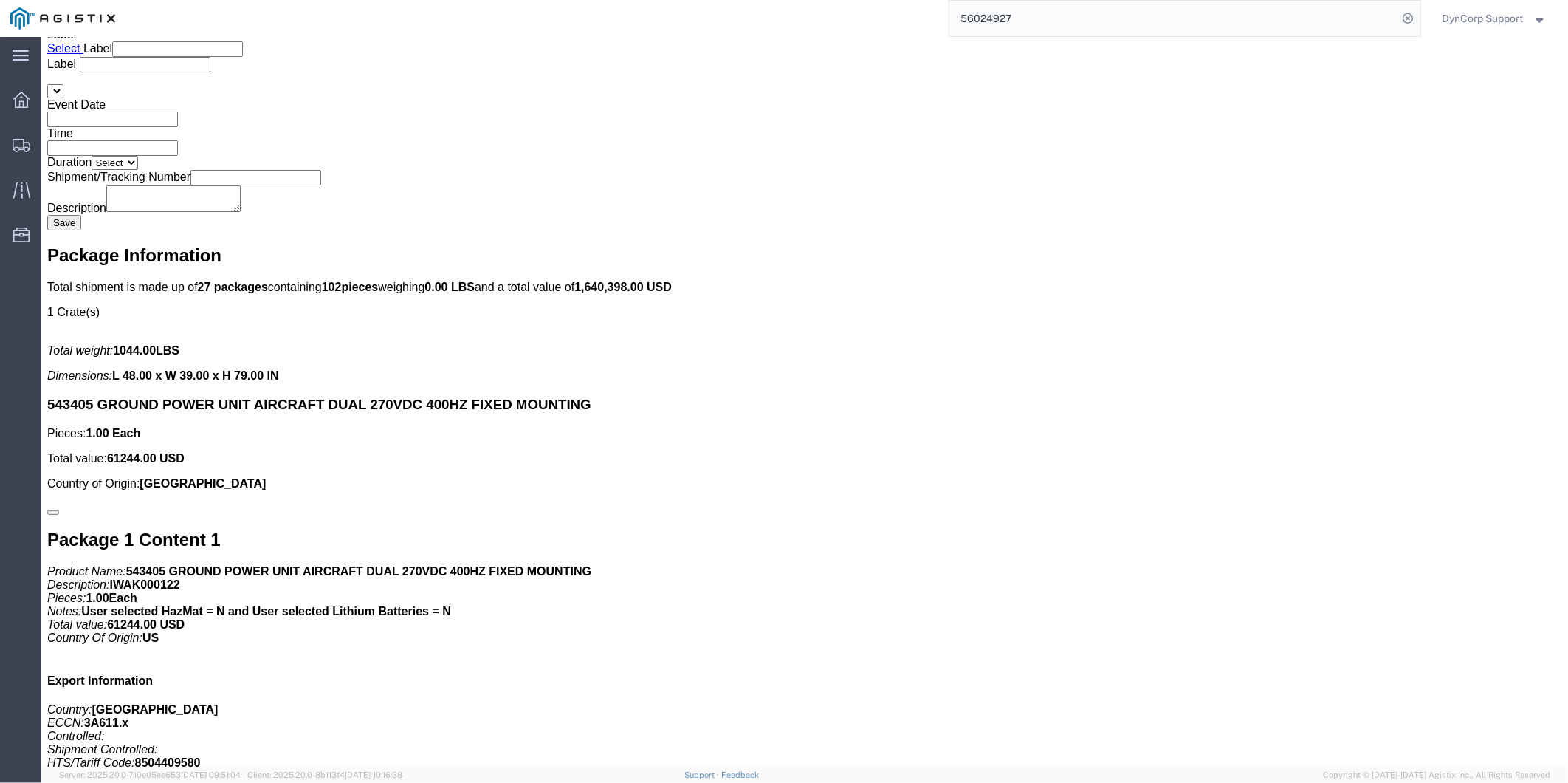
click b "MLCW"
drag, startPoint x: 99, startPoint y: 483, endPoint x: 66, endPoint y: 486, distance: 33.1
click p "Bill Shipment To: Sender/Shipper Account #: MLCW Intl. Incoterms: DDP Bill Taxe…"
copy b "MLCW"
click link "Documents"
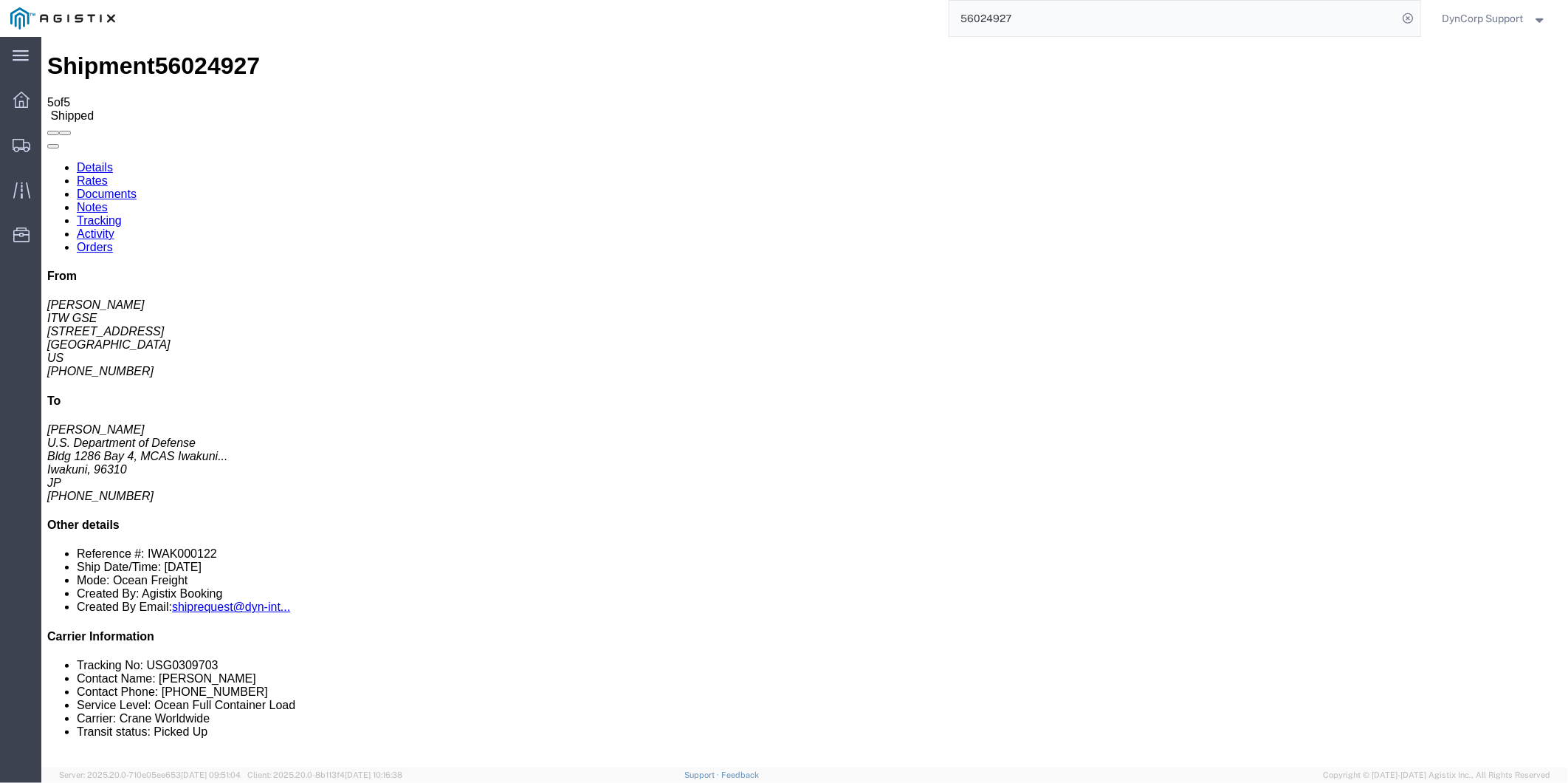
click at [101, 160] on link "Details" at bounding box center [94, 166] width 36 height 12
drag, startPoint x: 933, startPoint y: 141, endPoint x: 1081, endPoint y: 139, distance: 148.0
click div "References Purchase Order: IWAK000122 Shipment Id Number: 56024927 Edit Referen…"
copy span "Purchase Order: IWAK000122"
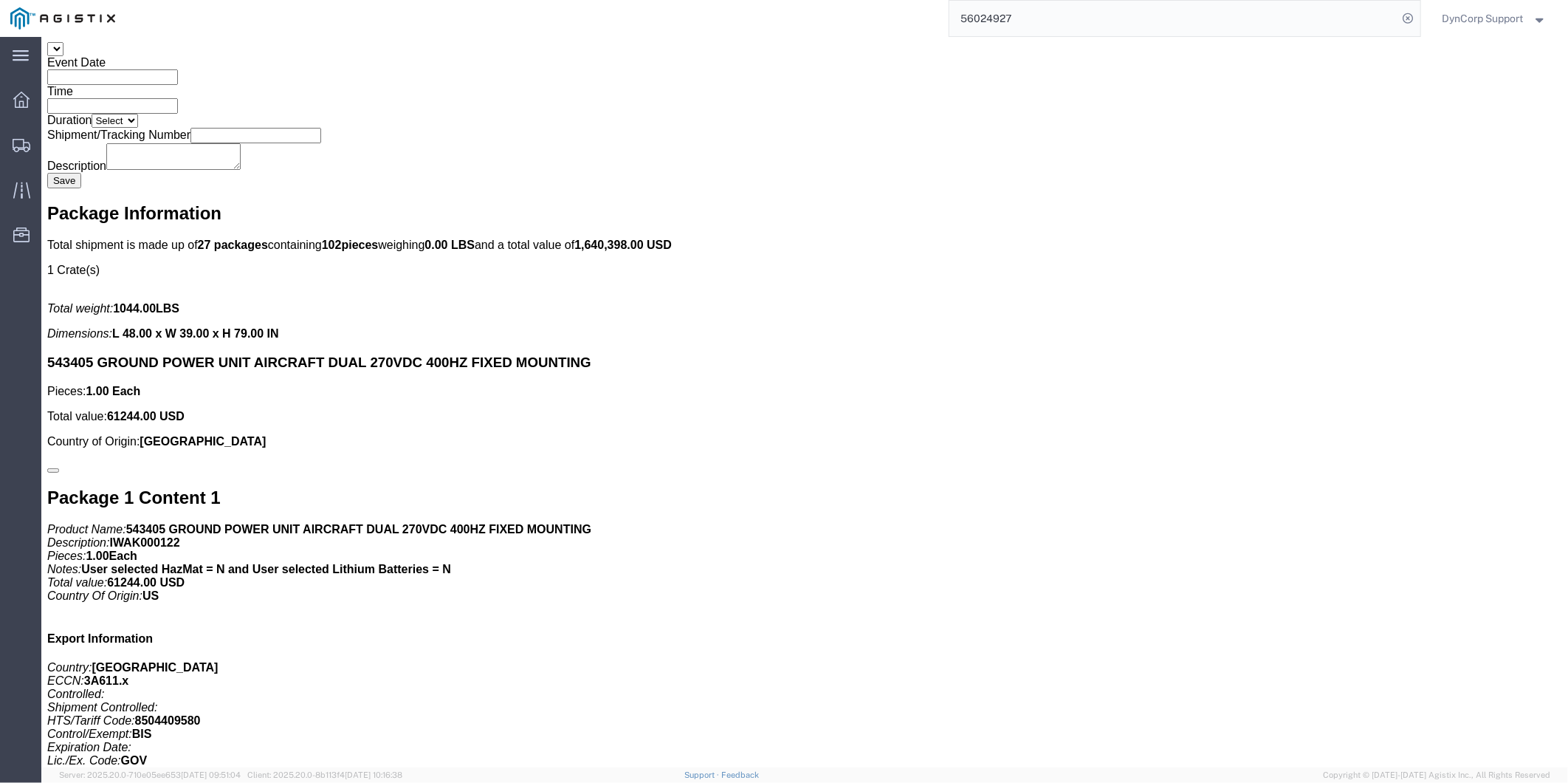
scroll to position [3282, 0]
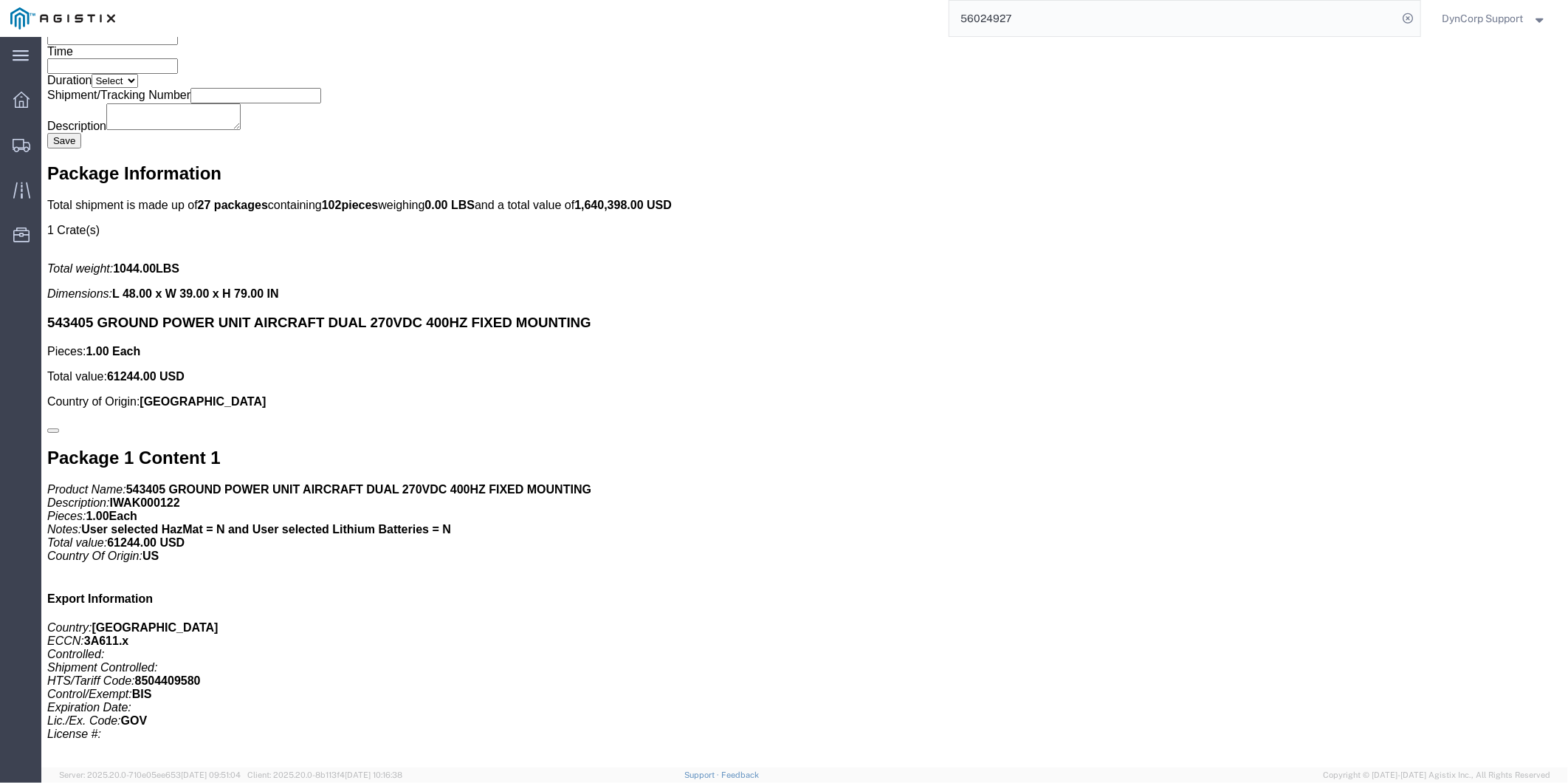
drag, startPoint x: 13, startPoint y: 401, endPoint x: 101, endPoint y: 400, distance: 88.0
click div "Billing Bill Shipment To: Sender/Shipper Account #: MLCW Intl. Incoterms: DDP B…"
copy p "Account #: MLCW"
click link "Rates"
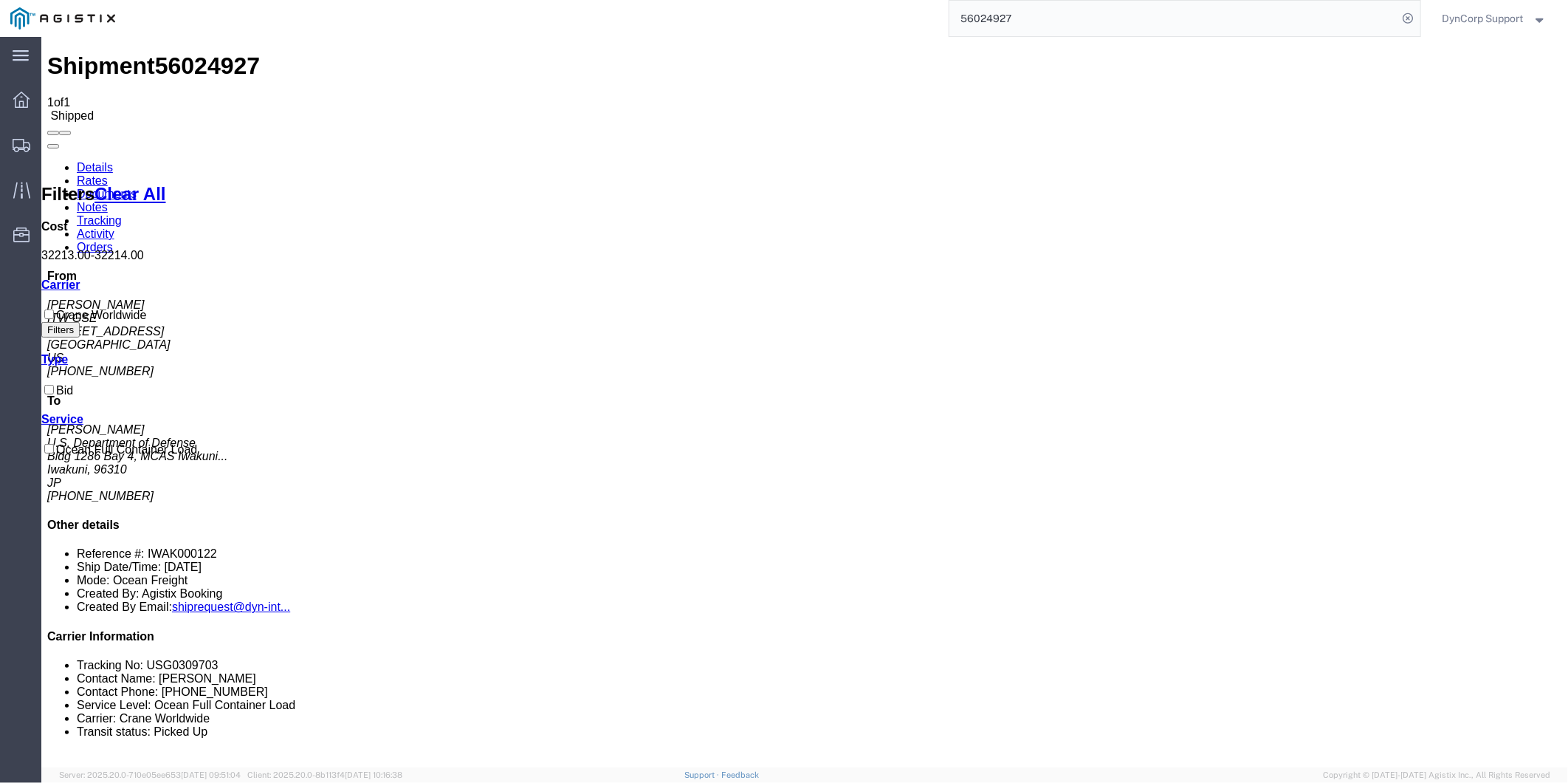
click at [121, 214] on link "Tracking" at bounding box center [99, 220] width 45 height 12
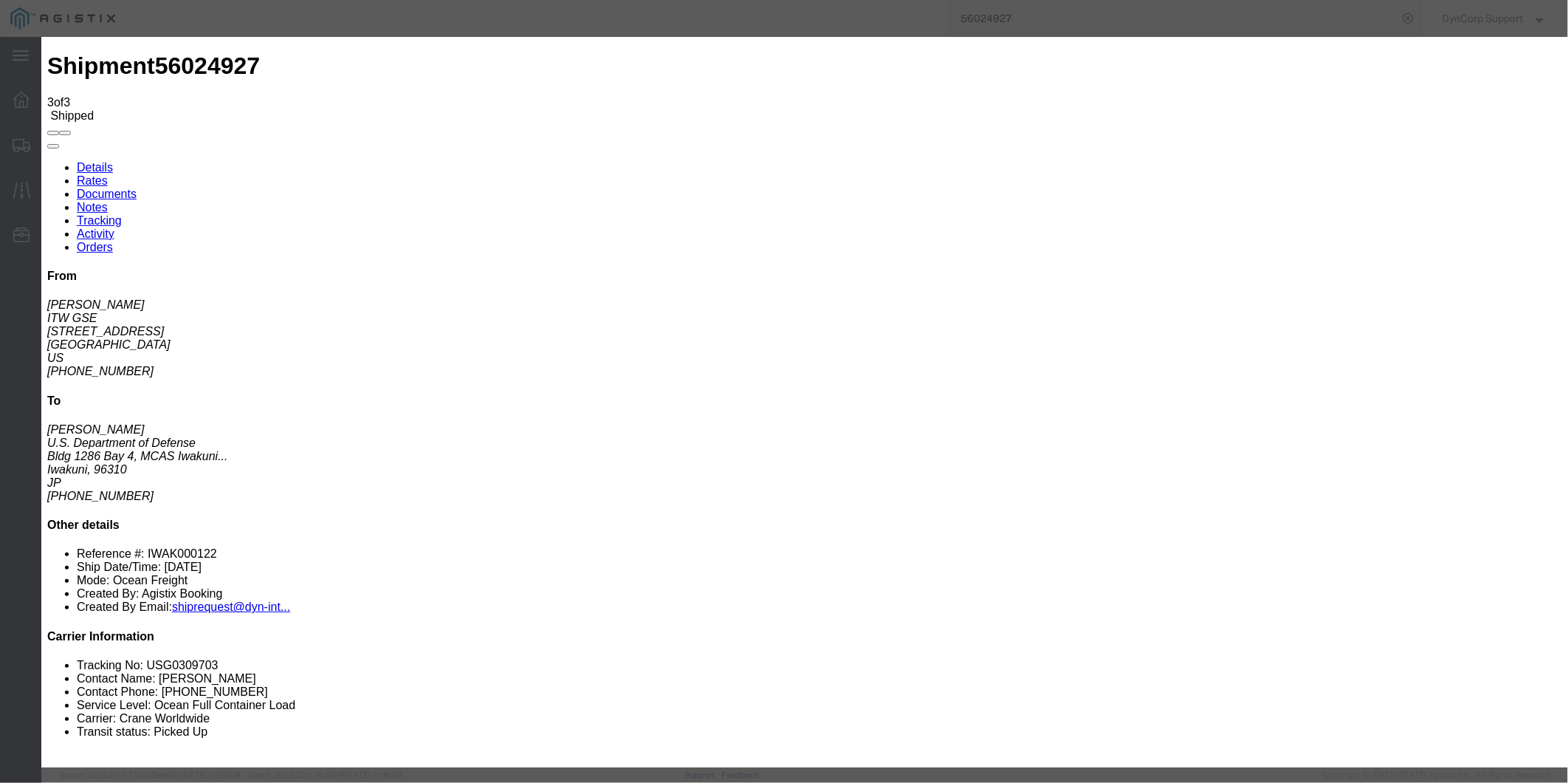
type input "[DATE]"
type input "12:00 PM"
type input "[DATE]"
drag, startPoint x: 772, startPoint y: 377, endPoint x: 760, endPoint y: 378, distance: 12.0
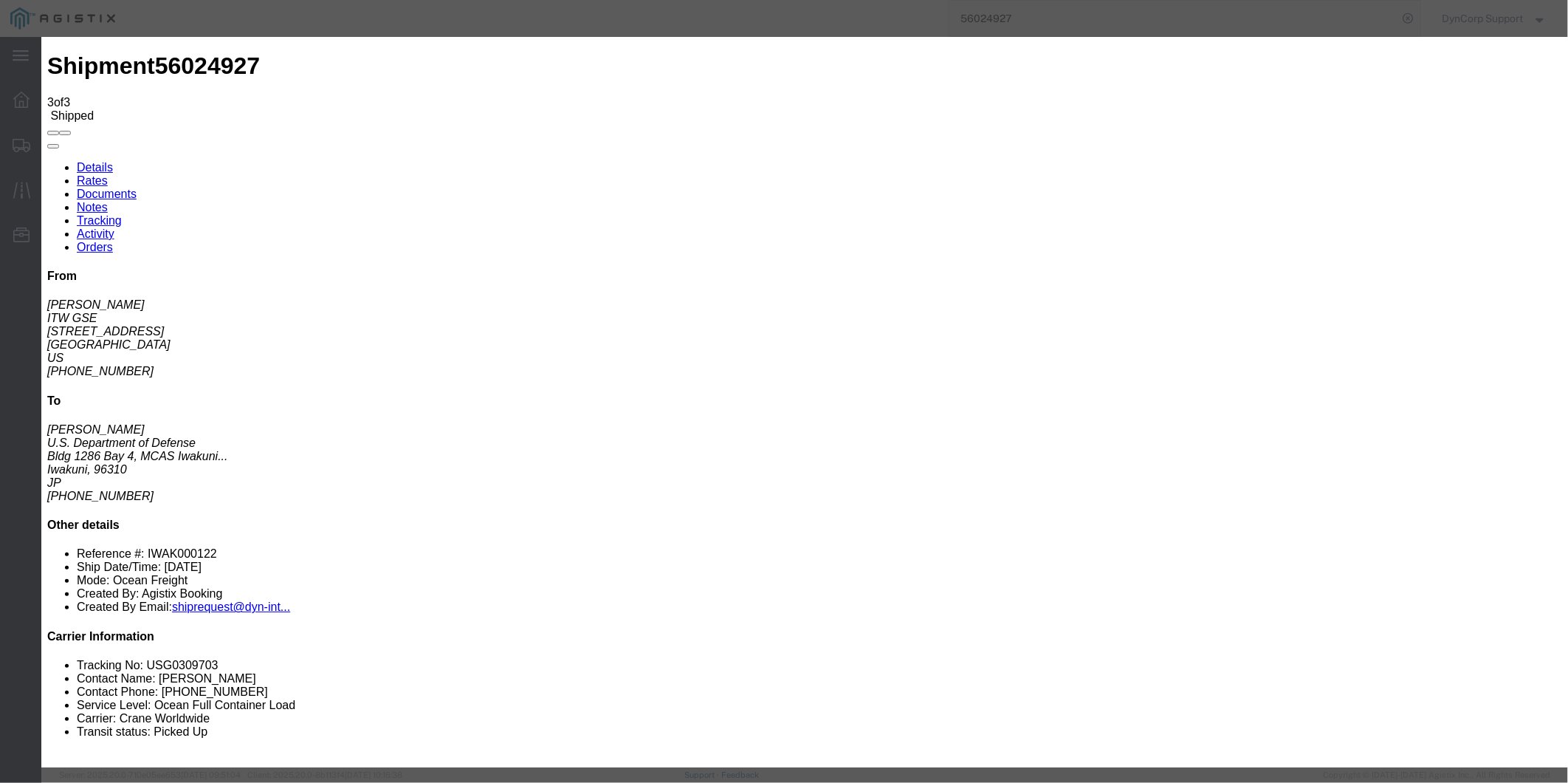
select select "DELIVRED"
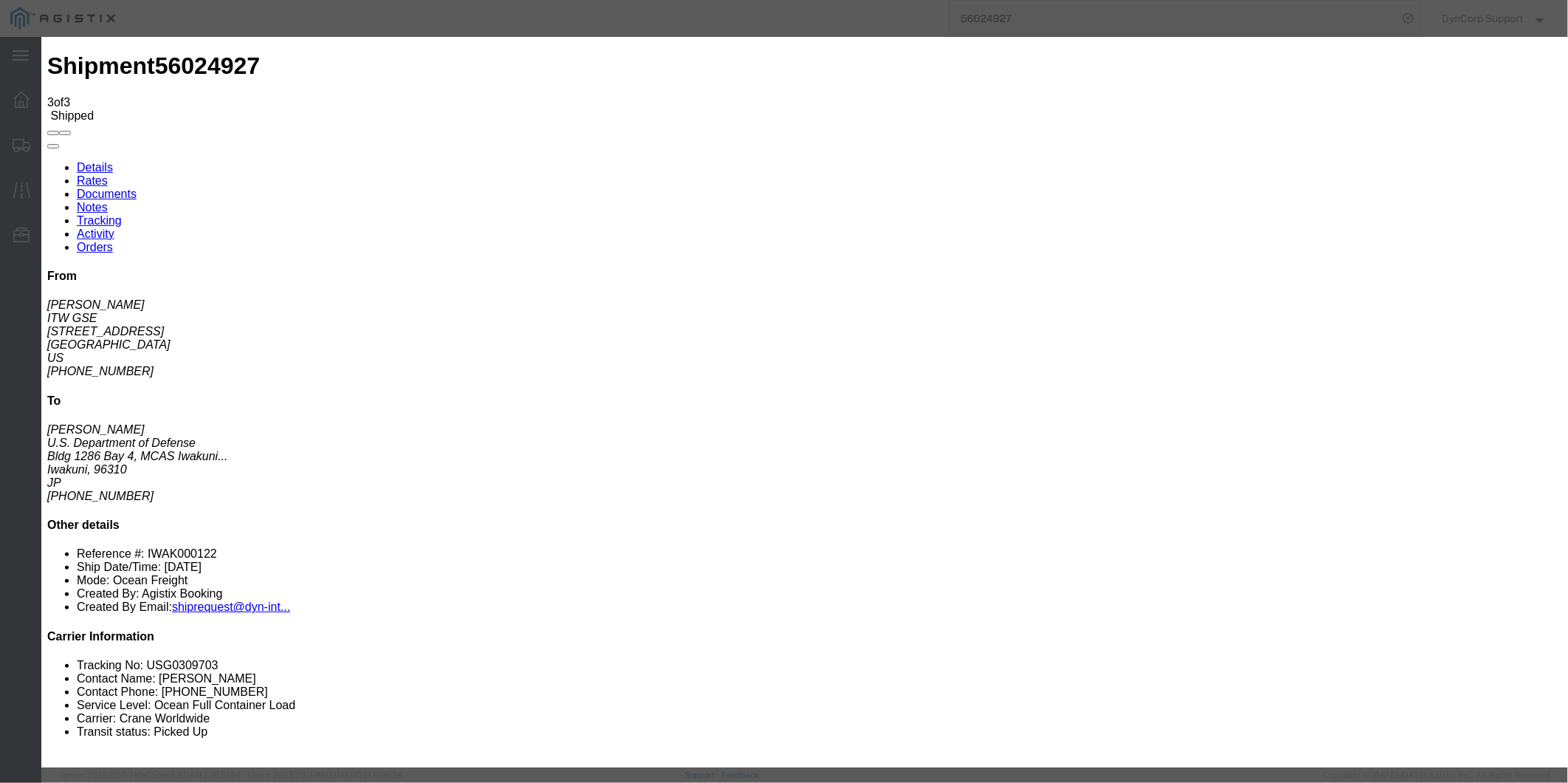
select select "{"pickupDeliveryInfoId": "121322062","pickupOrDelivery": "D","stopNum": "100","…"
select select "JP"
type input "Iwakuni"
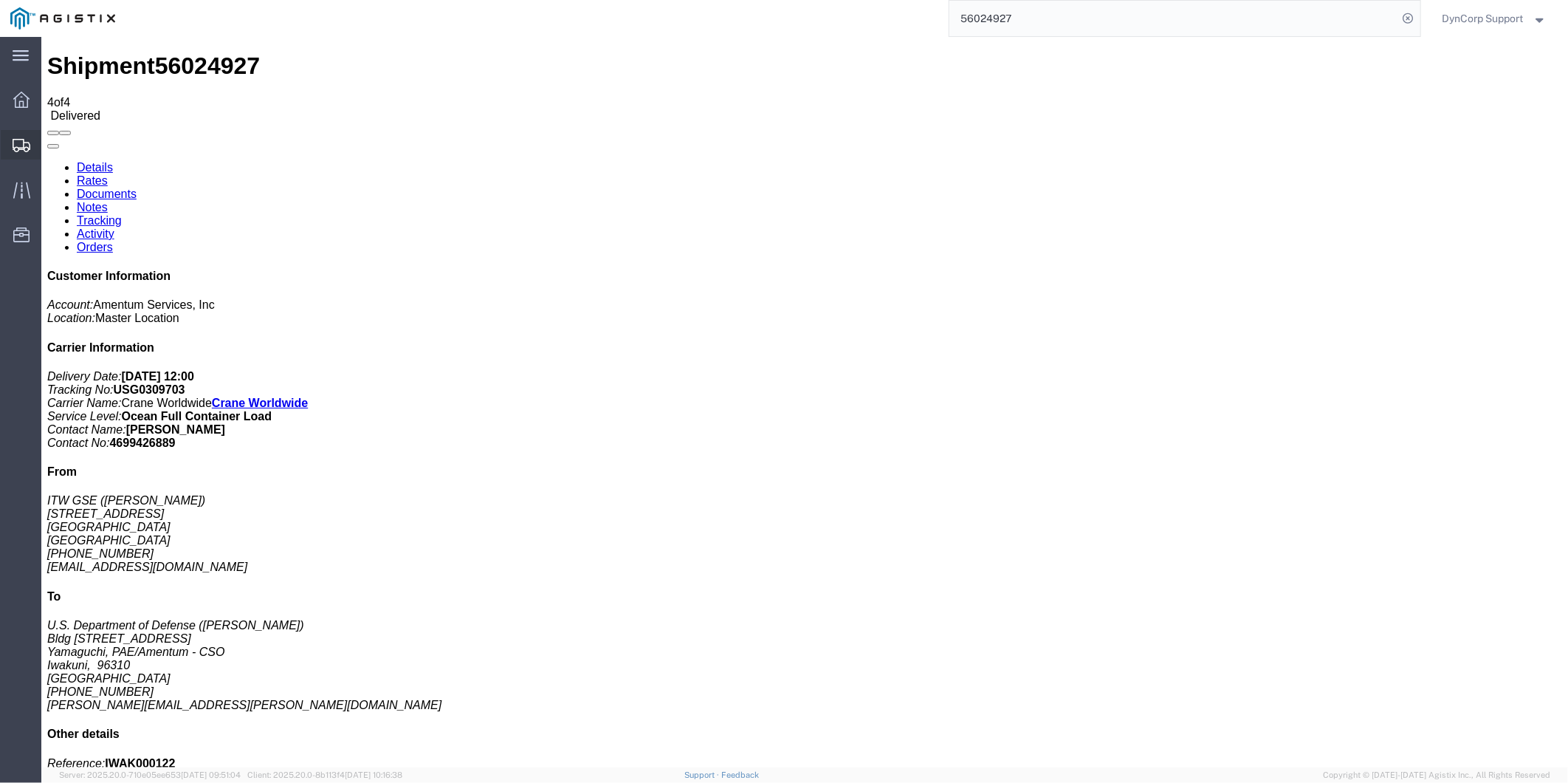
click at [29, 146] on icon at bounding box center [21, 145] width 18 height 13
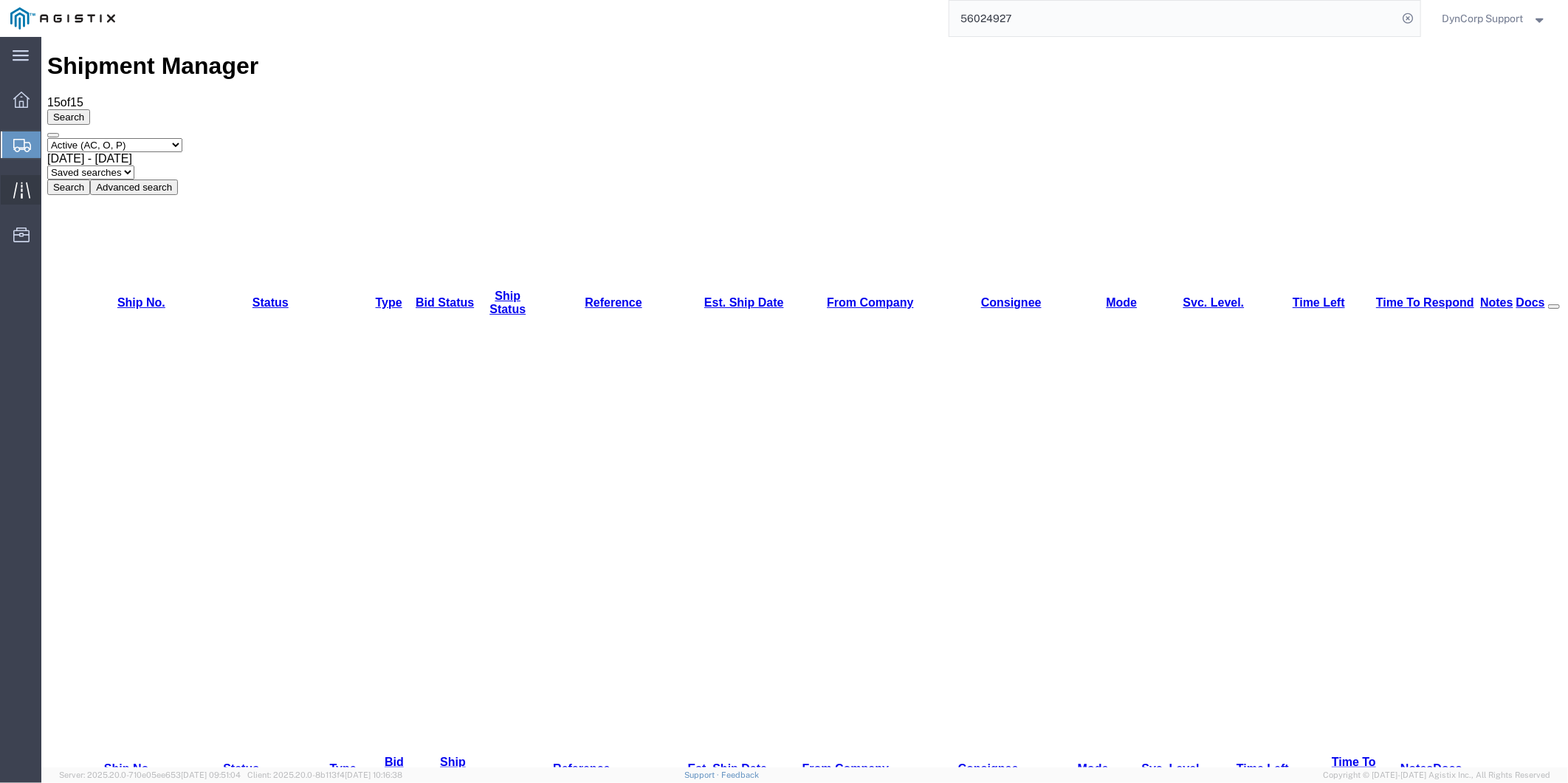
click at [13, 186] on icon at bounding box center [21, 190] width 17 height 17
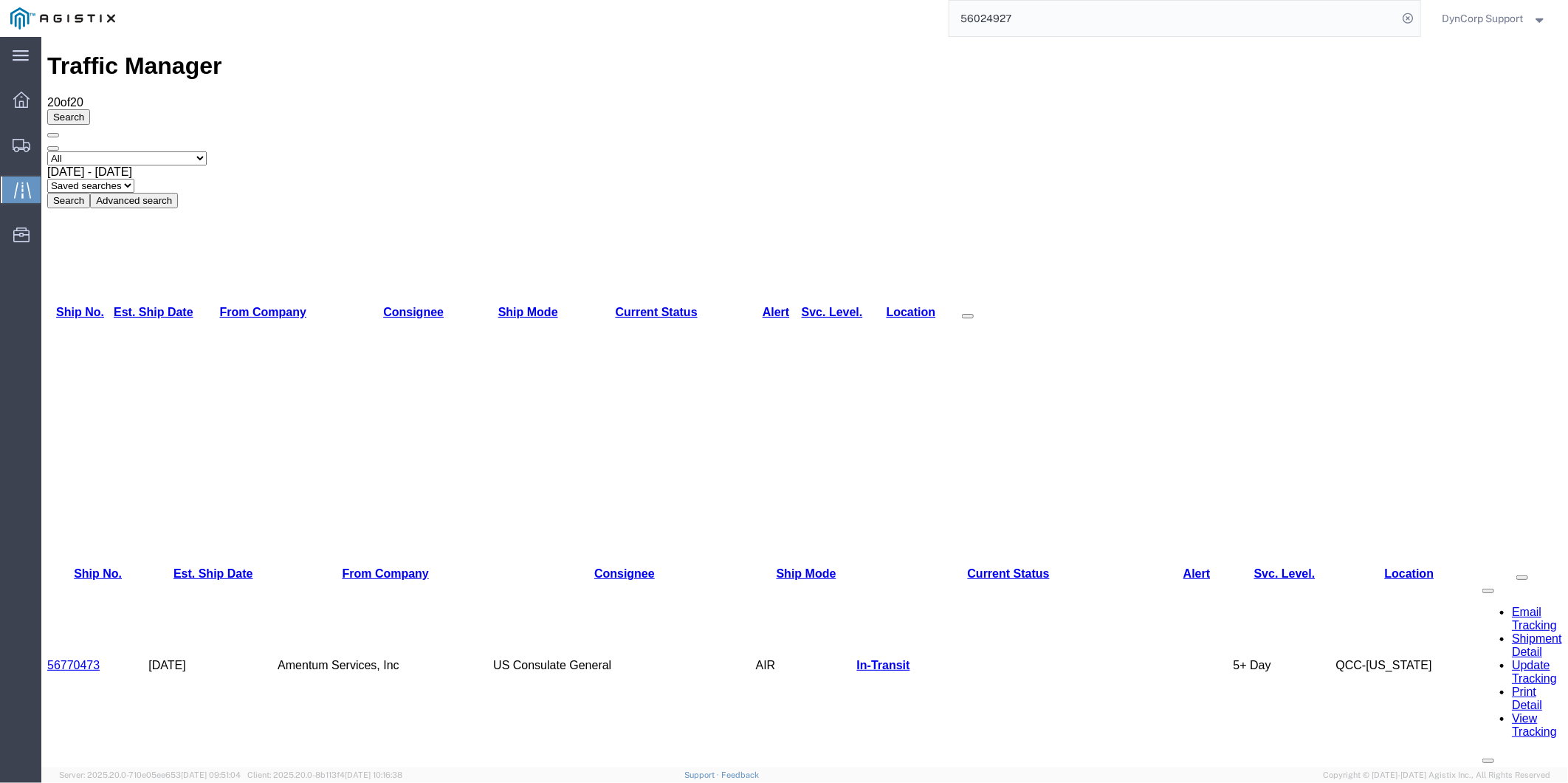
click at [1033, 26] on input "56024927" at bounding box center [1174, 19] width 449 height 36
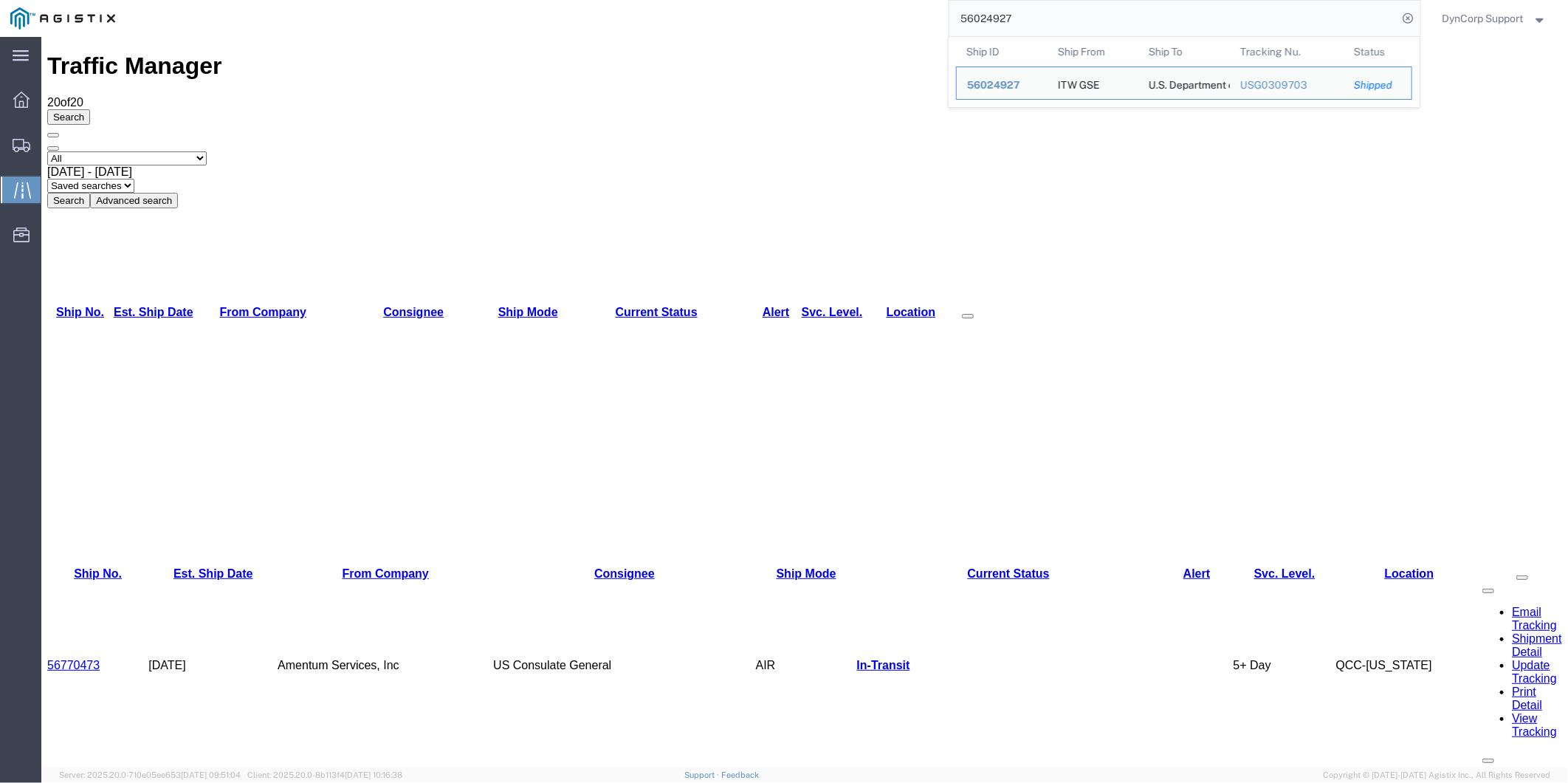
drag, startPoint x: 1033, startPoint y: 20, endPoint x: 764, endPoint y: -33, distance: 274.2
click at [764, 0] on html "main_menu Created with Sketch. Collapse Menu Dashboard Shipments Traffic Resour…" at bounding box center [784, 392] width 1568 height 783
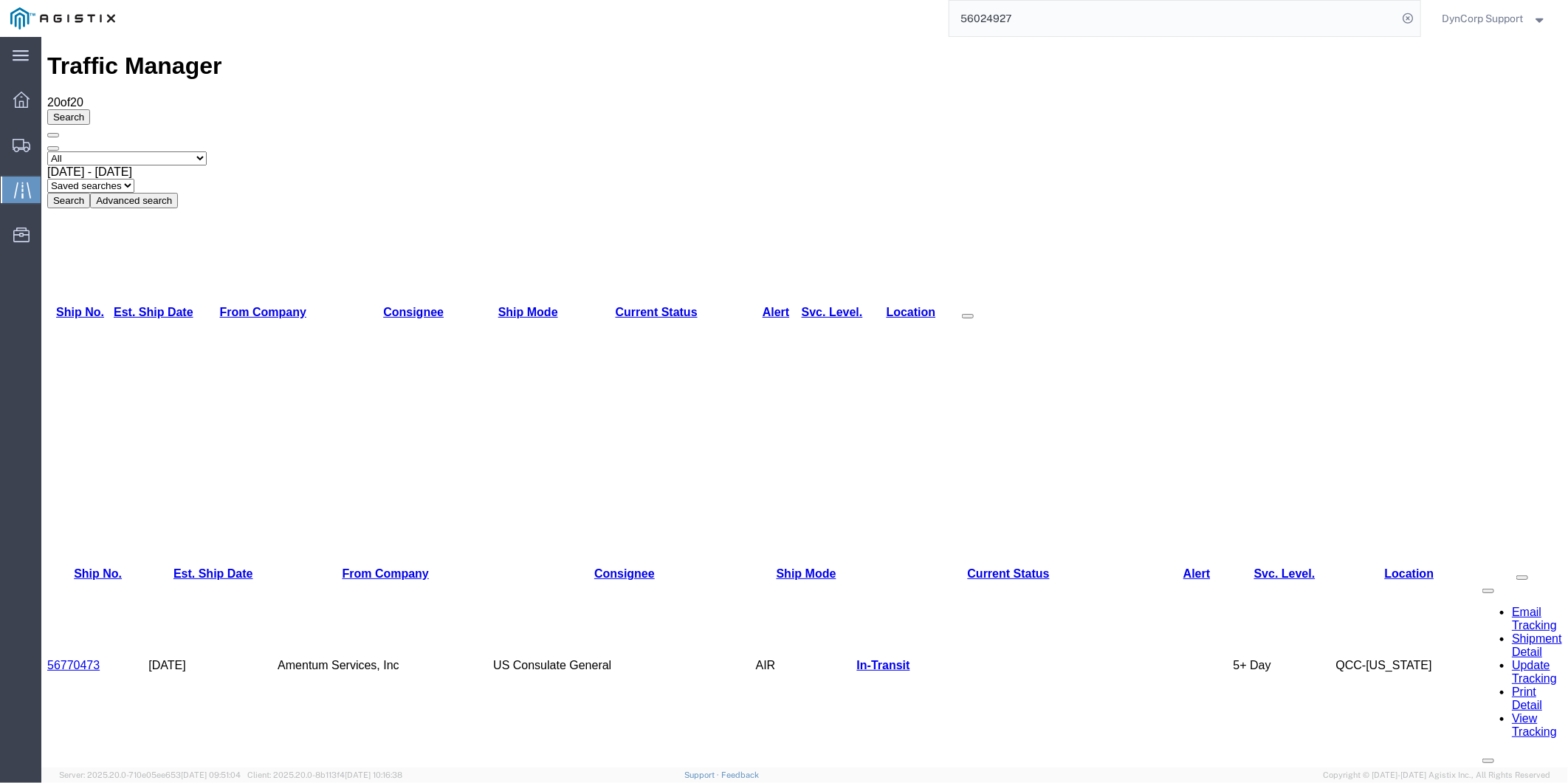
paste input "737851"
type input "56737851"
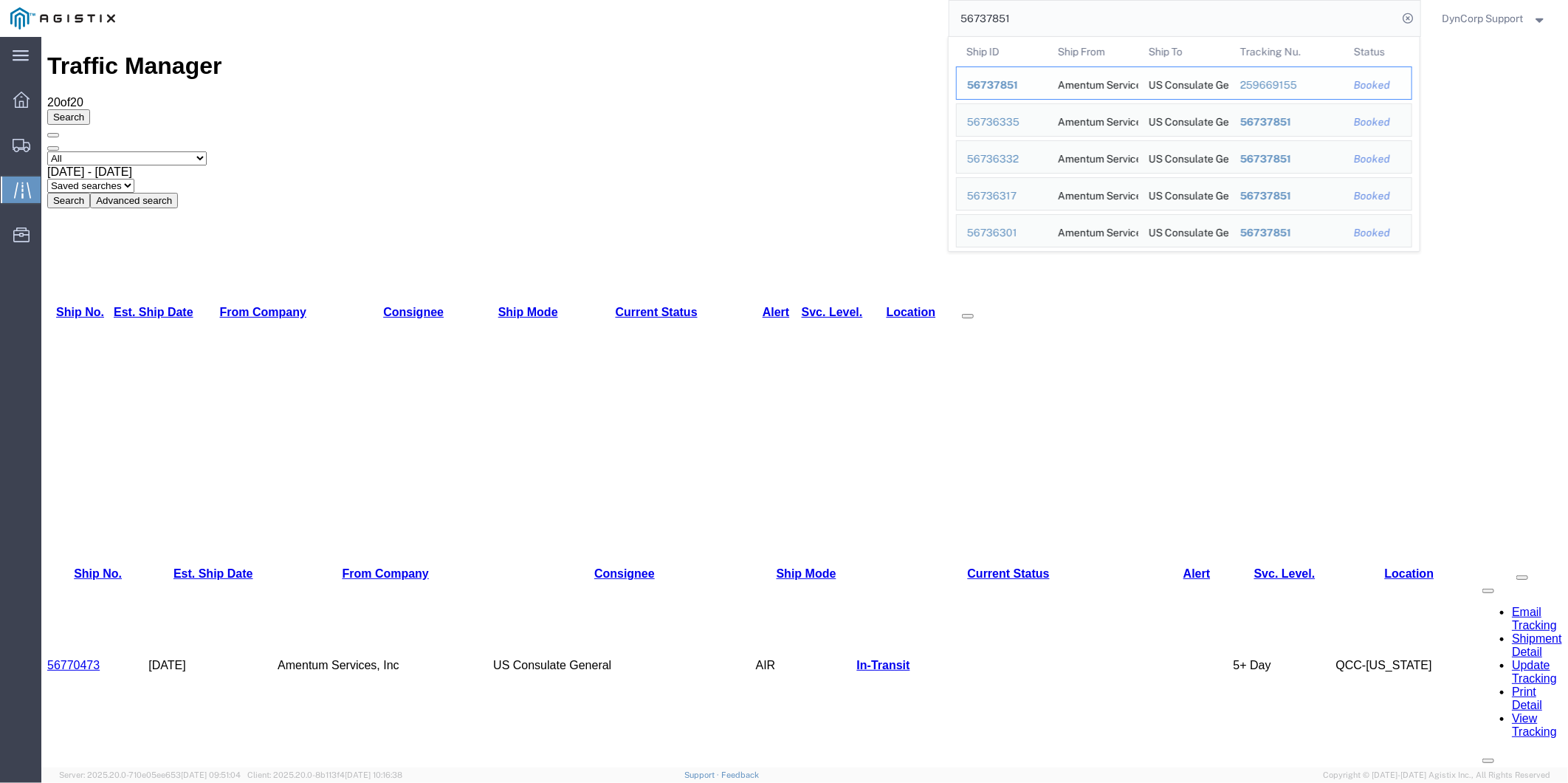
click at [1000, 85] on span "56737851" at bounding box center [993, 85] width 51 height 12
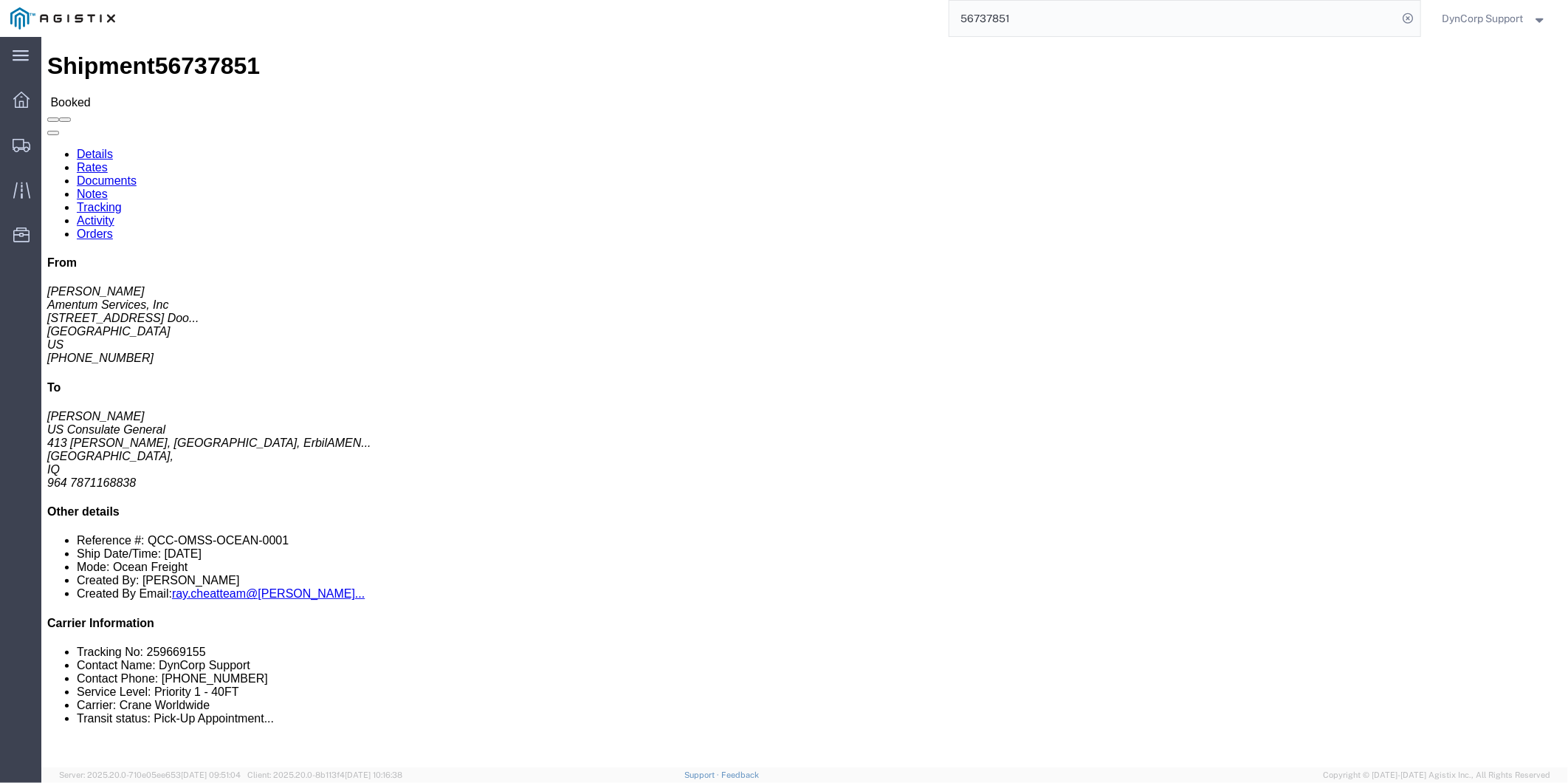
click link "Tracking"
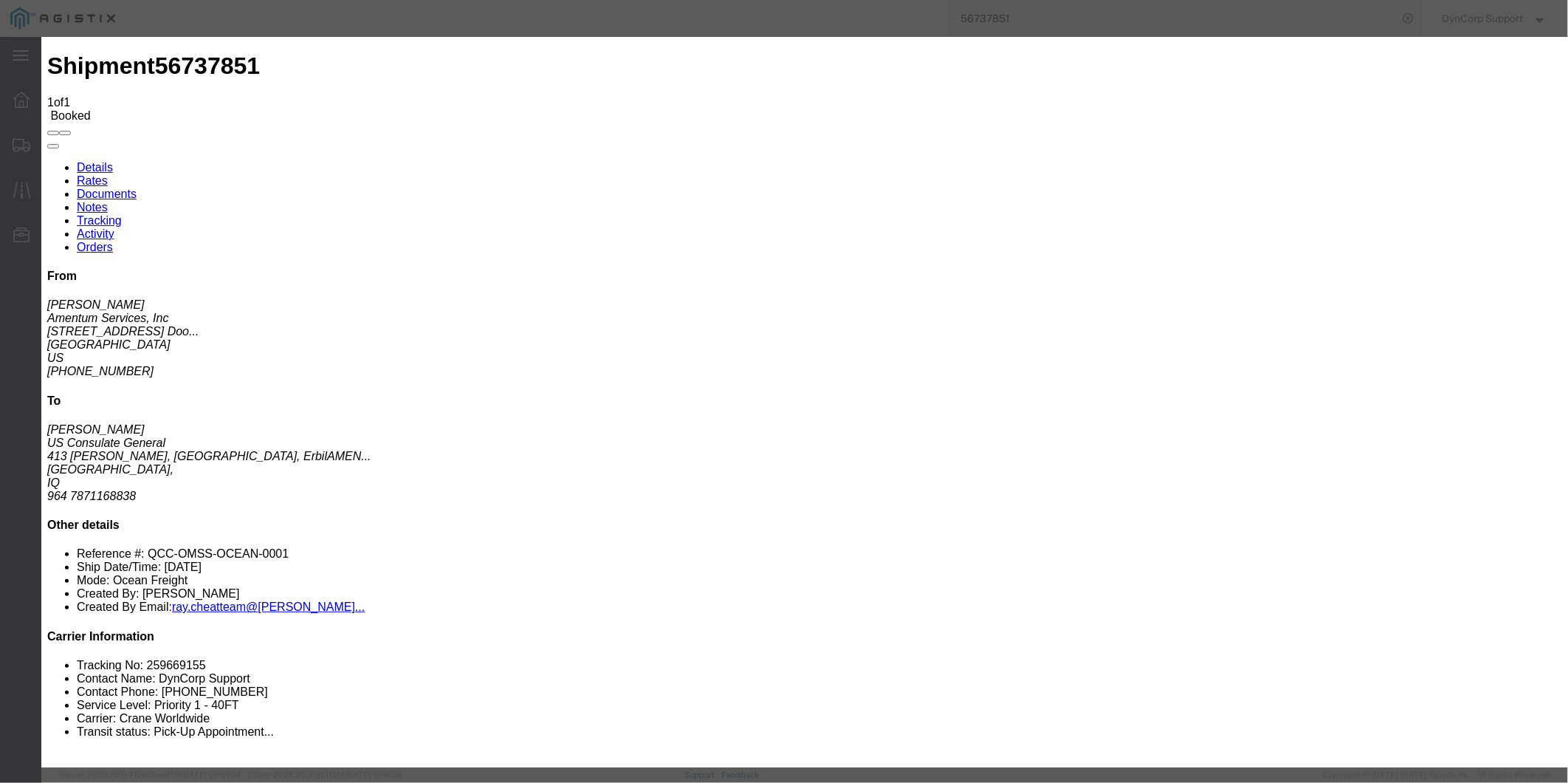
type input "[DATE]"
type input "12:00 PM"
select select "PICKEDUP"
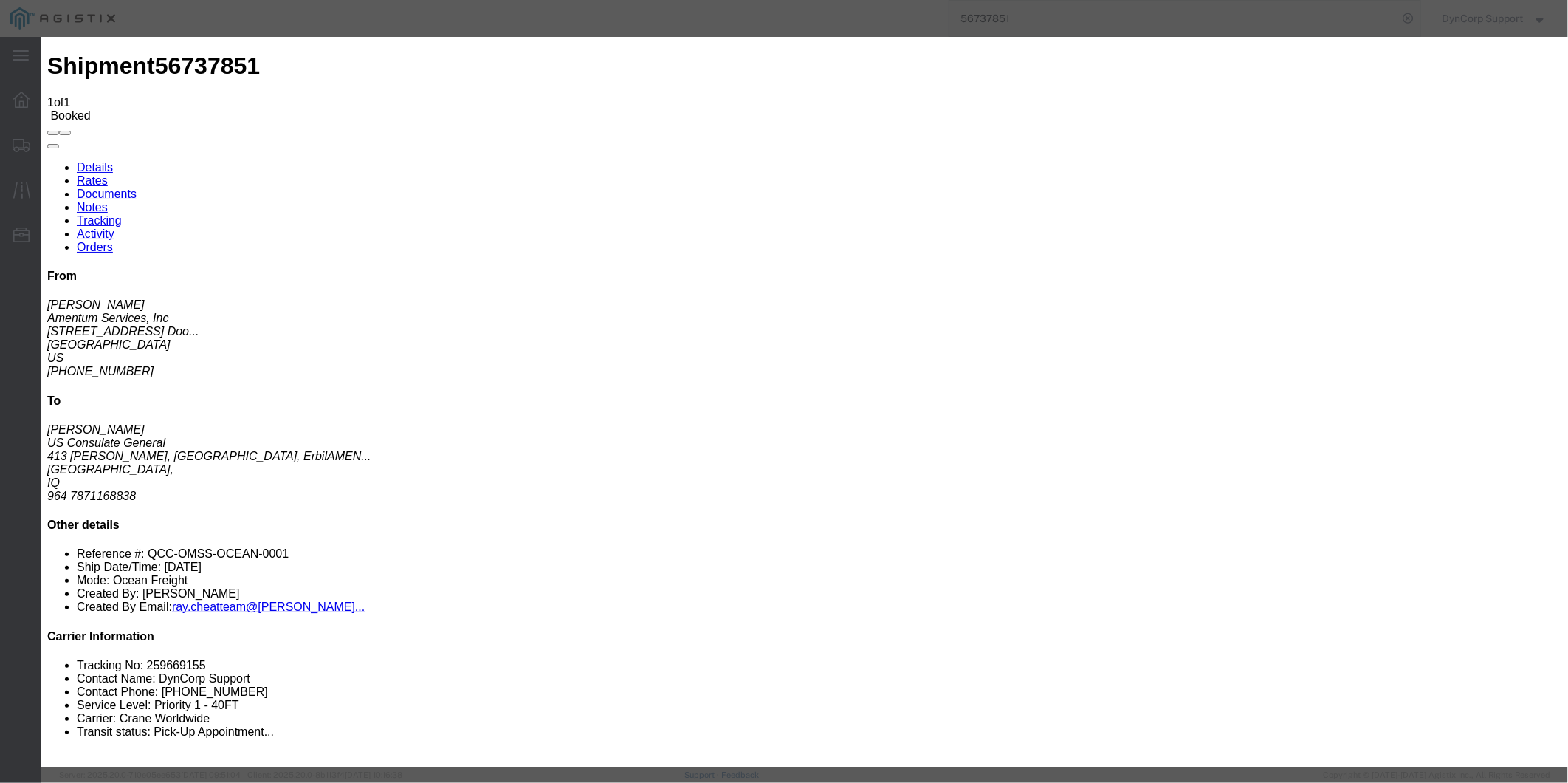
select select "{"pickupDeliveryInfoId": "122770650","pickupOrDelivery": "P","stopNum": "1","lo…"
select select "[GEOGRAPHIC_DATA]"
type input "[PERSON_NAME]"
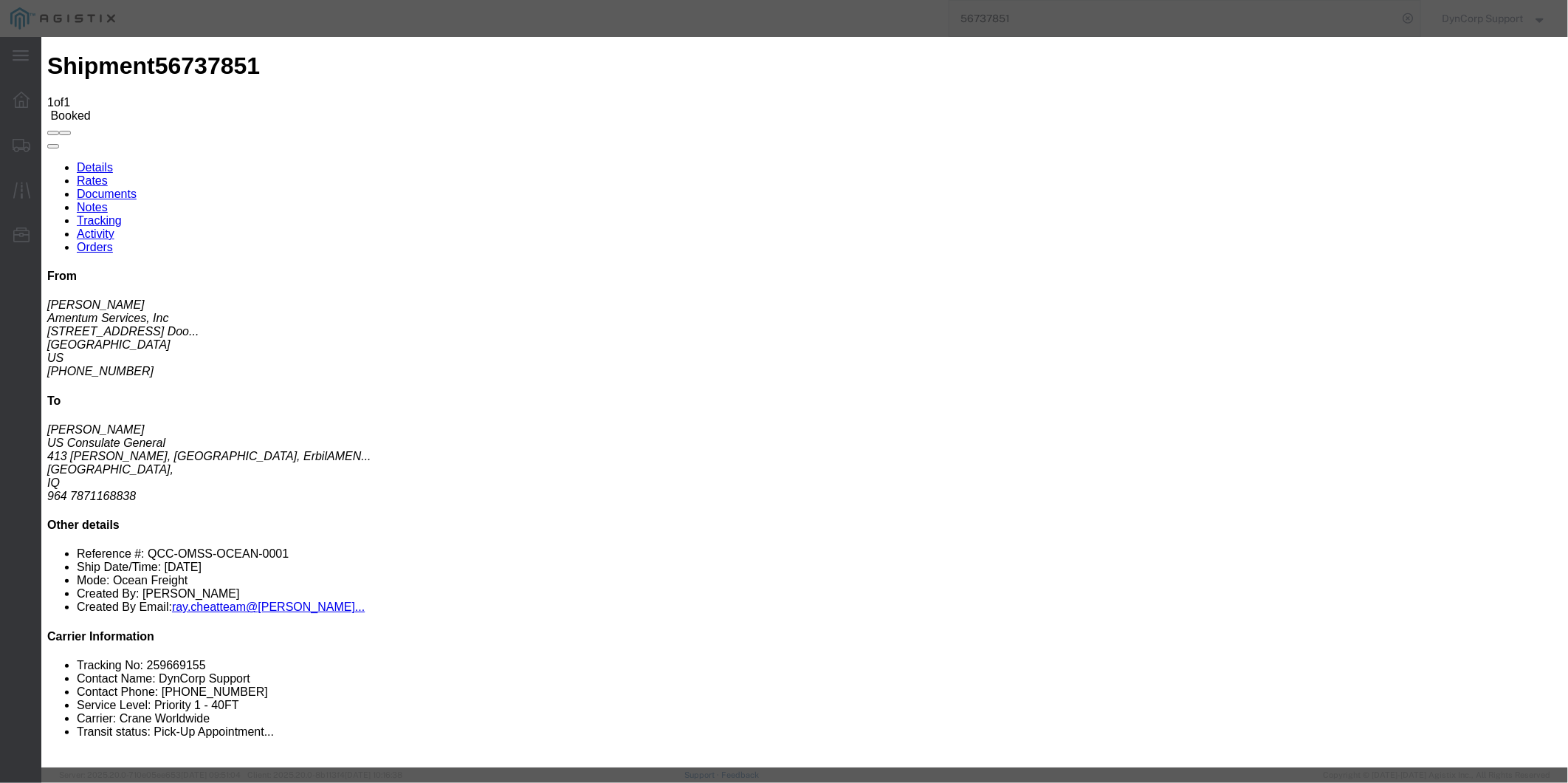
paste textarea "Booking# 259401990 Container# CAAU5947887 Seal# UL-5511385 Cargo Description: 1…"
type textarea "Booking# 259401990 Container# CAAU5947887 Seal# UL-5511385 Cargo Description: 1…"
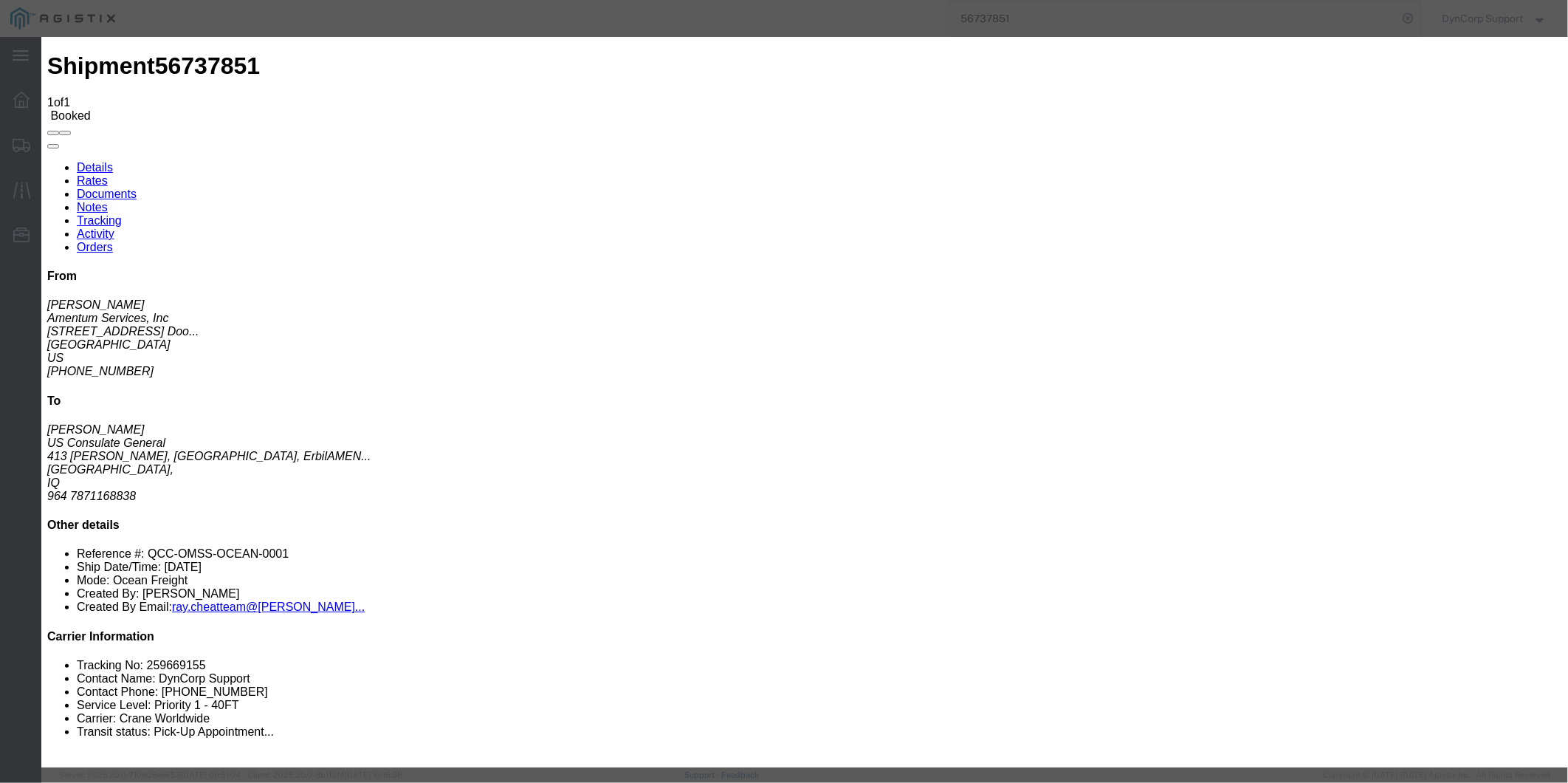
type input "M"
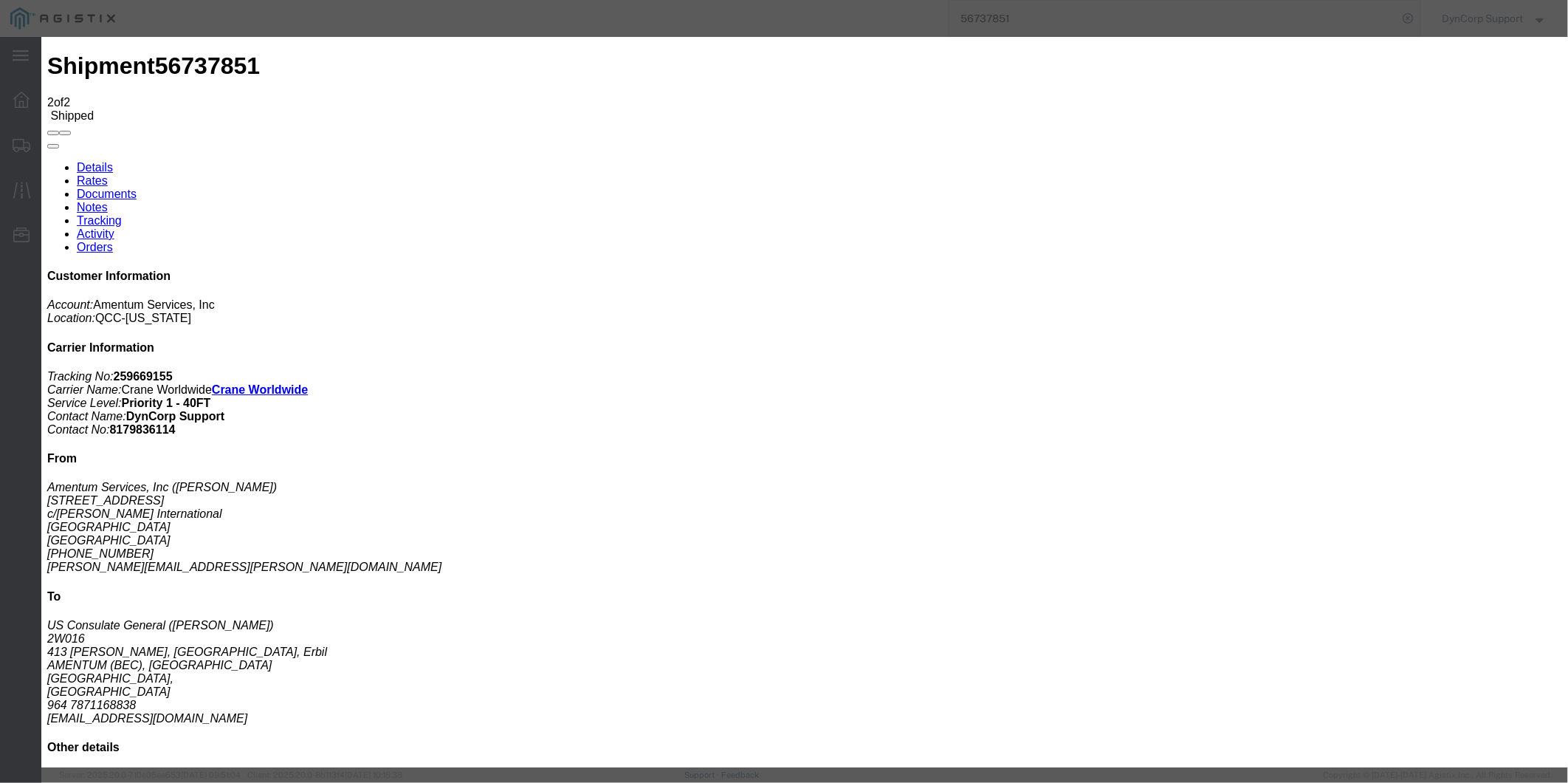
type textarea "Container 1/2 Booking# 259401990 Container# CAAU5947887 Seal# UL-5511385 Cargo …"
drag, startPoint x: 719, startPoint y: 277, endPoint x: 625, endPoint y: 281, distance: 94.1
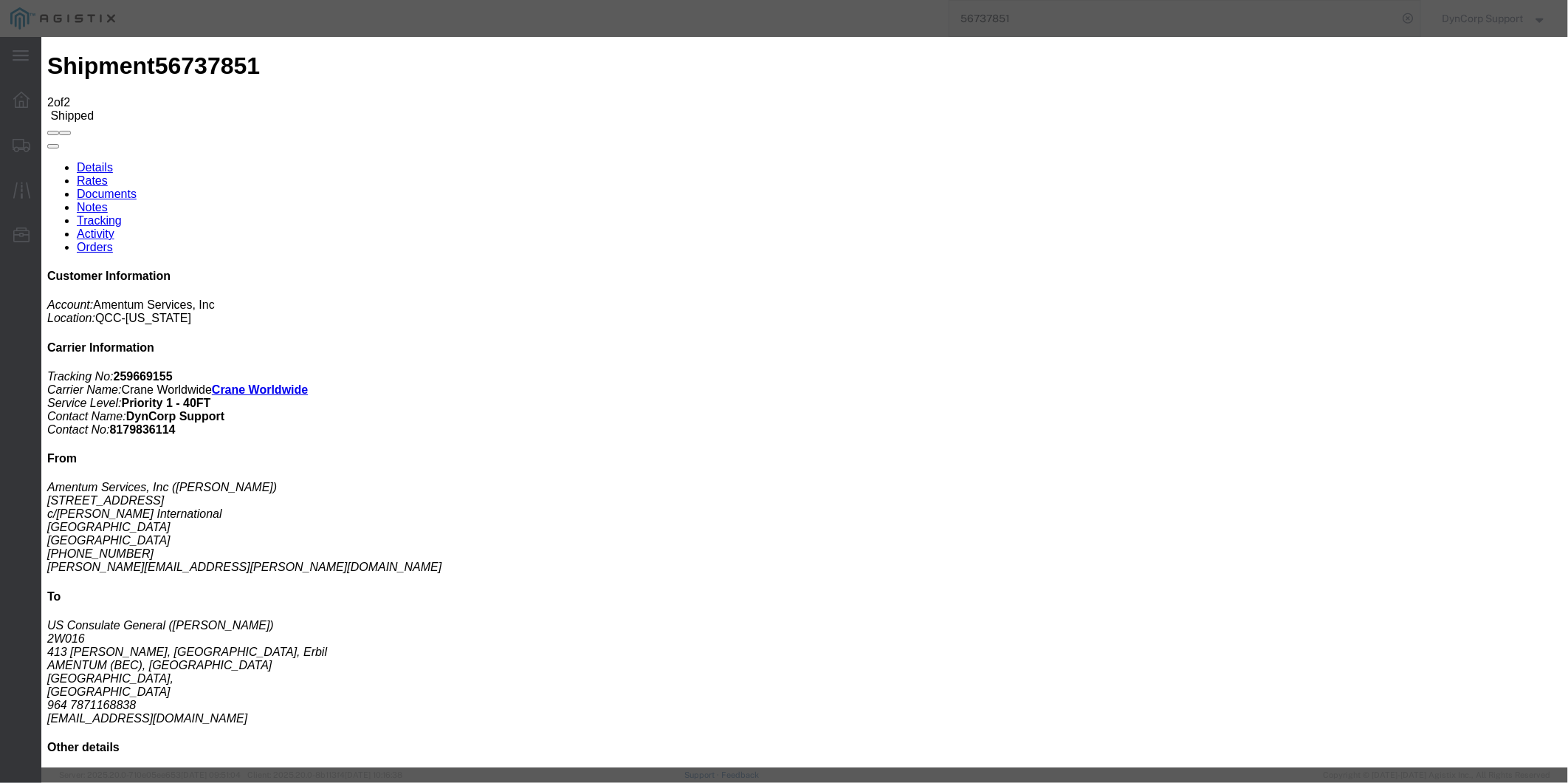
type input "[DATE]"
type input "12:00 PM"
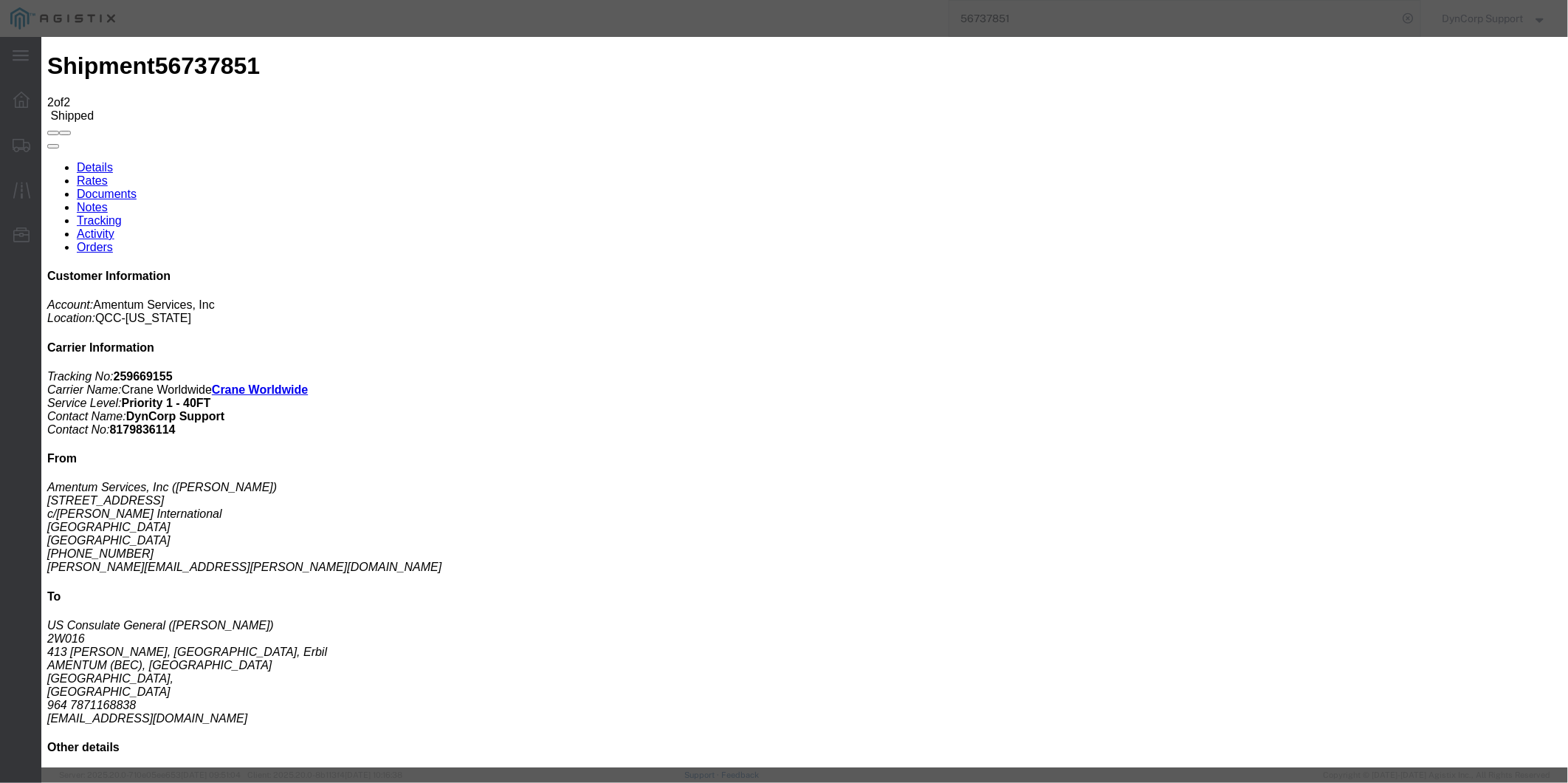
type input "[DATE]"
type input "12:00 PM"
